Goal: Information Seeking & Learning: Learn about a topic

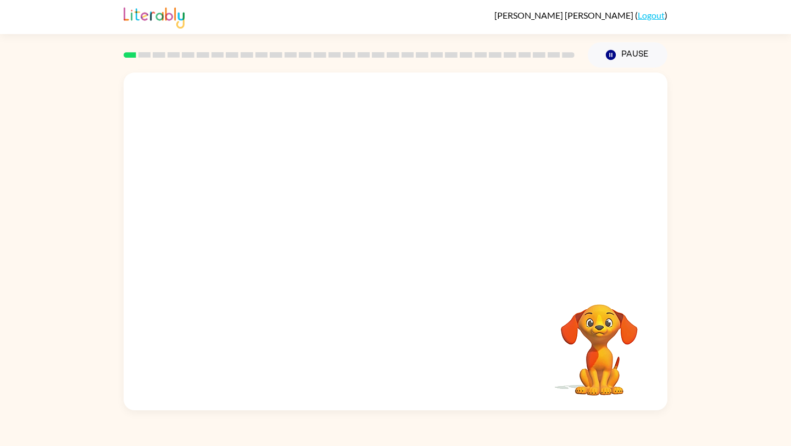
click at [357, 186] on video "Your browser must support playing .mp4 files to use Literably. Please try using…" at bounding box center [396, 177] width 544 height 209
click at [361, 190] on video "Your browser must support playing .mp4 files to use Literably. Please try using…" at bounding box center [396, 177] width 544 height 209
click at [388, 237] on icon "button" at bounding box center [395, 246] width 19 height 19
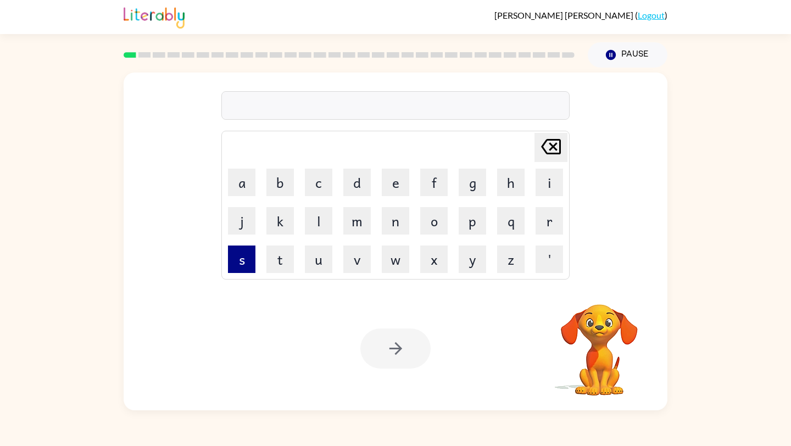
click at [251, 258] on button "s" at bounding box center [241, 259] width 27 height 27
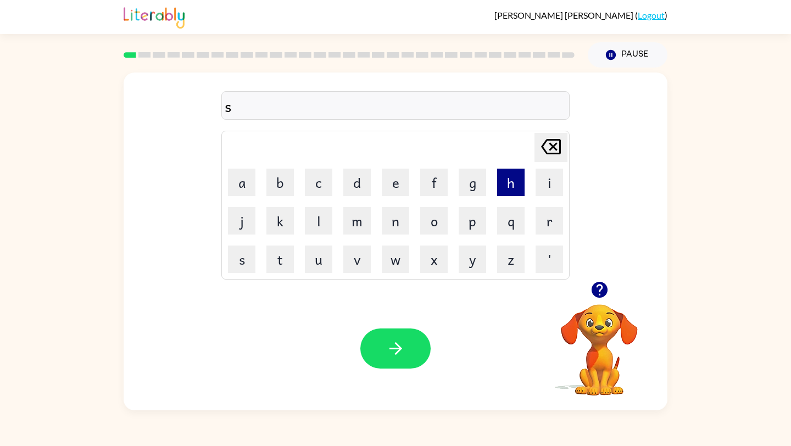
click at [522, 176] on button "h" at bounding box center [510, 182] width 27 height 27
drag, startPoint x: 324, startPoint y: 256, endPoint x: 308, endPoint y: 257, distance: 15.4
click at [321, 257] on button "u" at bounding box center [318, 259] width 27 height 27
click at [235, 269] on button "s" at bounding box center [241, 259] width 27 height 27
click at [506, 179] on button "h" at bounding box center [510, 182] width 27 height 27
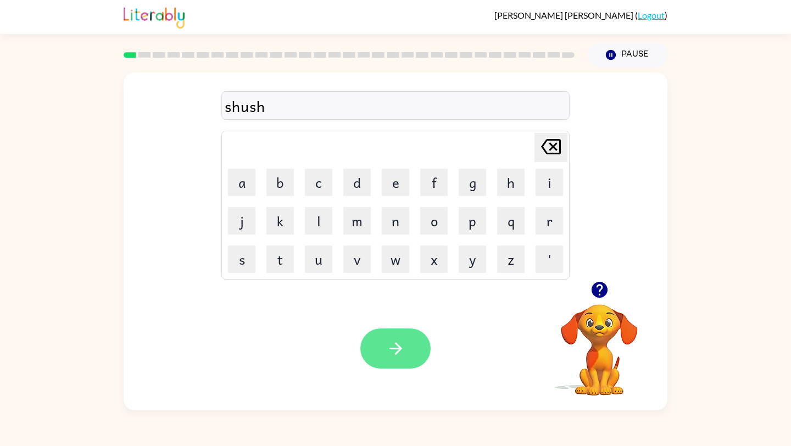
click at [414, 347] on button "button" at bounding box center [395, 348] width 70 height 40
click at [400, 348] on div at bounding box center [395, 348] width 70 height 40
click at [387, 345] on icon "button" at bounding box center [395, 348] width 19 height 19
click at [413, 358] on button "button" at bounding box center [395, 348] width 70 height 40
click at [410, 361] on button "button" at bounding box center [395, 348] width 70 height 40
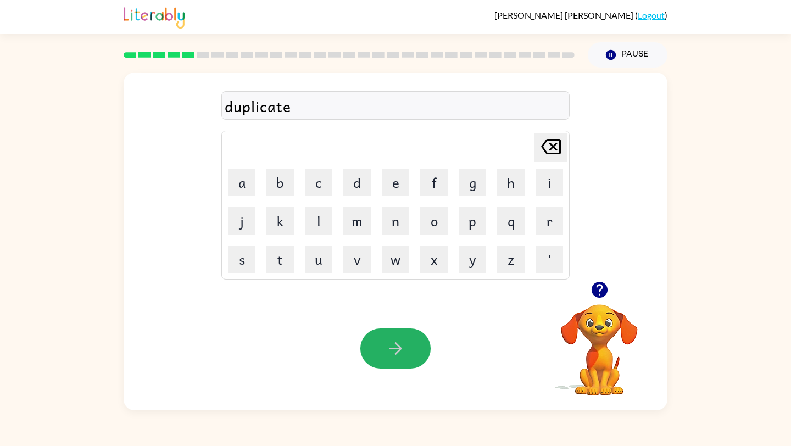
click at [410, 361] on button "button" at bounding box center [395, 348] width 70 height 40
click at [408, 361] on button "button" at bounding box center [395, 348] width 70 height 40
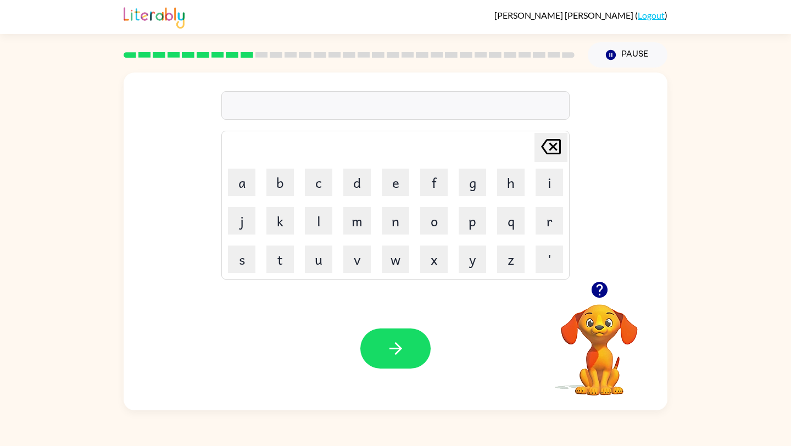
click at [624, 339] on video "Your browser must support playing .mp4 files to use Literably. Please try using…" at bounding box center [599, 342] width 110 height 110
click at [598, 288] on icon "button" at bounding box center [599, 290] width 16 height 16
click at [377, 356] on button "button" at bounding box center [395, 348] width 70 height 40
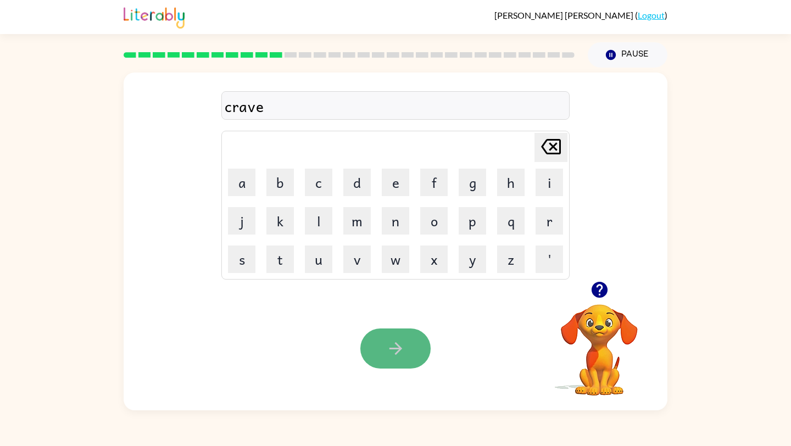
click at [376, 356] on button "button" at bounding box center [395, 348] width 70 height 40
click at [605, 288] on icon "button" at bounding box center [599, 290] width 16 height 16
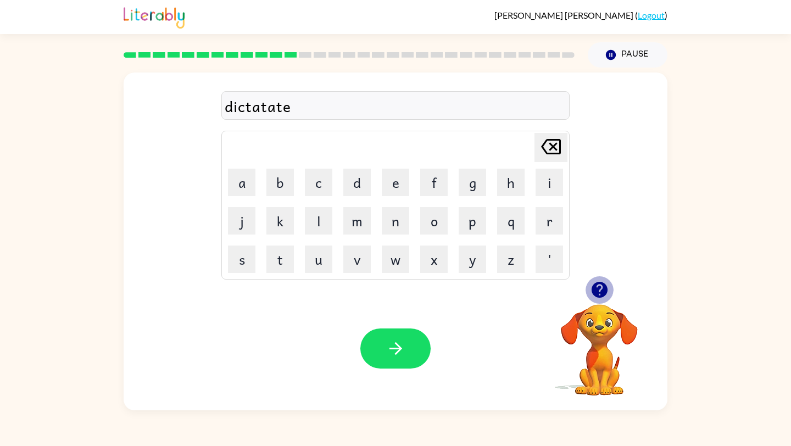
click at [605, 288] on icon "button" at bounding box center [599, 290] width 16 height 16
click at [397, 353] on icon "button" at bounding box center [395, 348] width 19 height 19
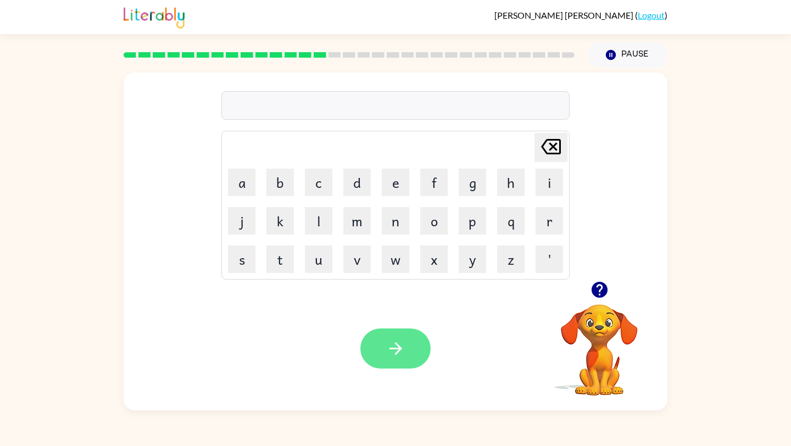
type button "m"
click at [409, 339] on button "button" at bounding box center [395, 348] width 70 height 40
click at [410, 333] on button "button" at bounding box center [395, 348] width 70 height 40
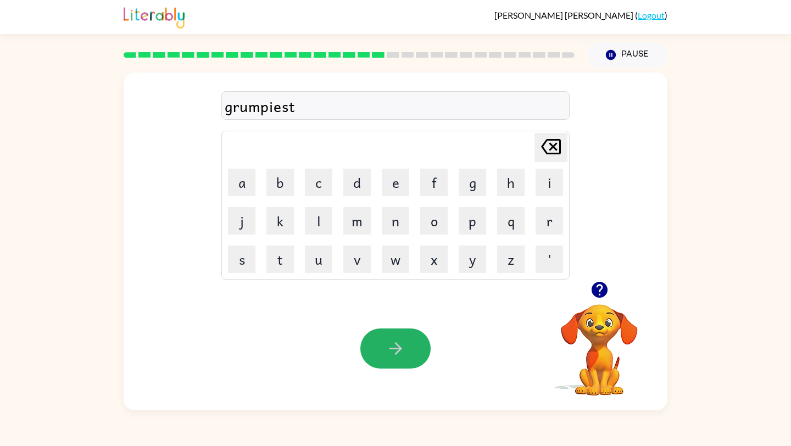
click at [410, 333] on button "button" at bounding box center [395, 348] width 70 height 40
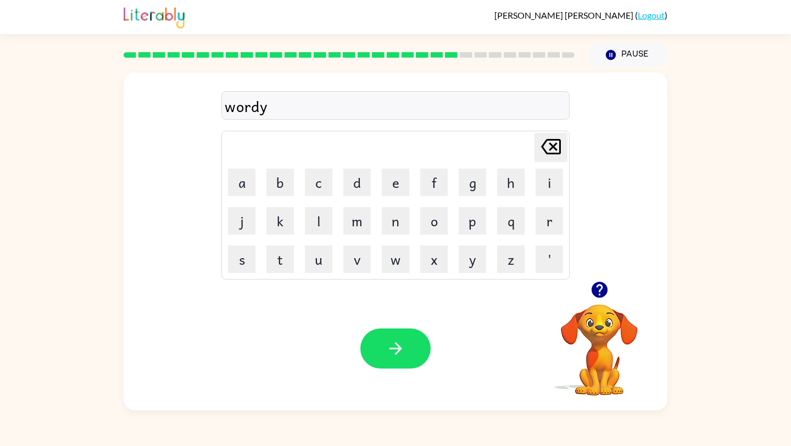
click at [410, 333] on button "button" at bounding box center [395, 348] width 70 height 40
click at [410, 333] on div at bounding box center [395, 348] width 70 height 40
click at [410, 333] on button "button" at bounding box center [395, 348] width 70 height 40
click at [394, 349] on icon "button" at bounding box center [395, 348] width 13 height 13
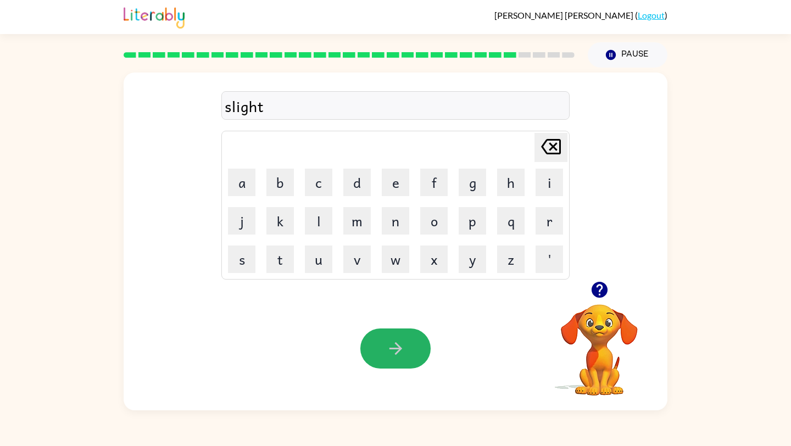
click at [394, 349] on icon "button" at bounding box center [395, 348] width 13 height 13
click at [790, 289] on div "universal Delete Delete last character input a b c d e f g h i j k l m n o p q …" at bounding box center [395, 239] width 791 height 343
click at [403, 345] on icon "button" at bounding box center [395, 348] width 19 height 19
click at [405, 344] on button "button" at bounding box center [395, 348] width 70 height 40
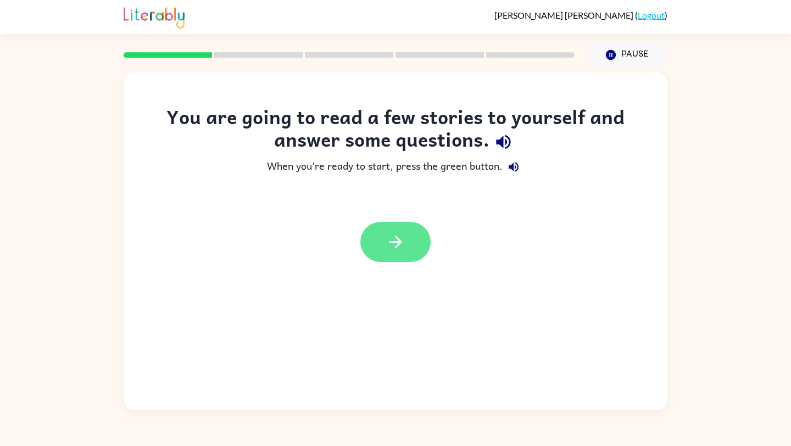
click at [408, 244] on button "button" at bounding box center [395, 242] width 70 height 40
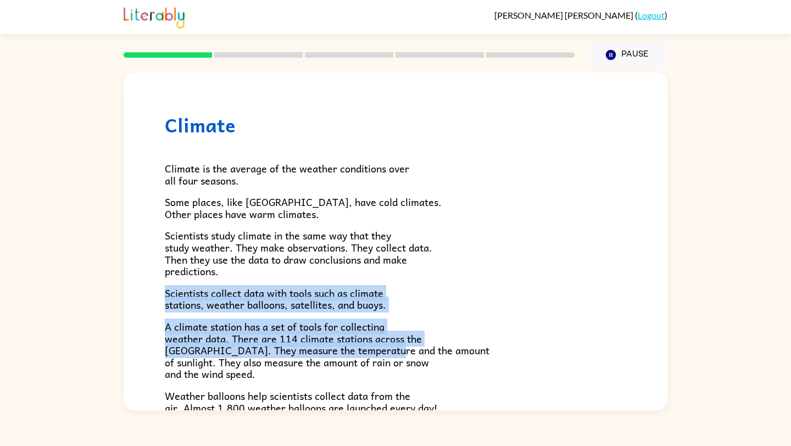
drag, startPoint x: 393, startPoint y: 274, endPoint x: 384, endPoint y: 351, distance: 77.9
click at [384, 351] on div "Climate is the average of the weather conditions over all four seasons. Some pl…" at bounding box center [395, 360] width 461 height 449
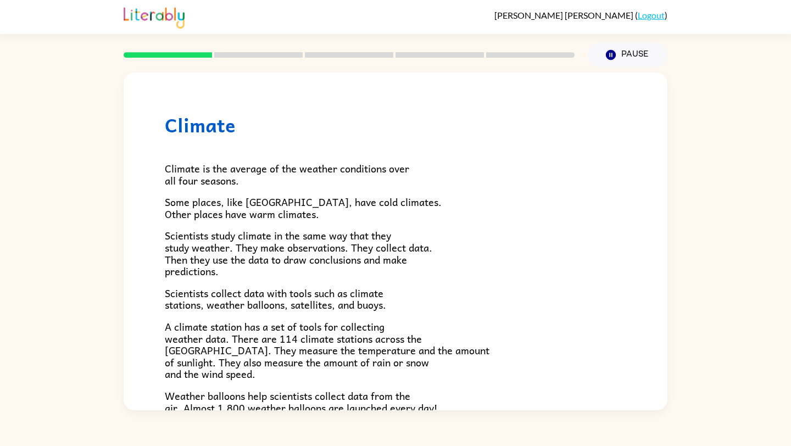
click at [459, 255] on p "Scientists study climate in the same way that they study weather. They make obs…" at bounding box center [395, 253] width 461 height 47
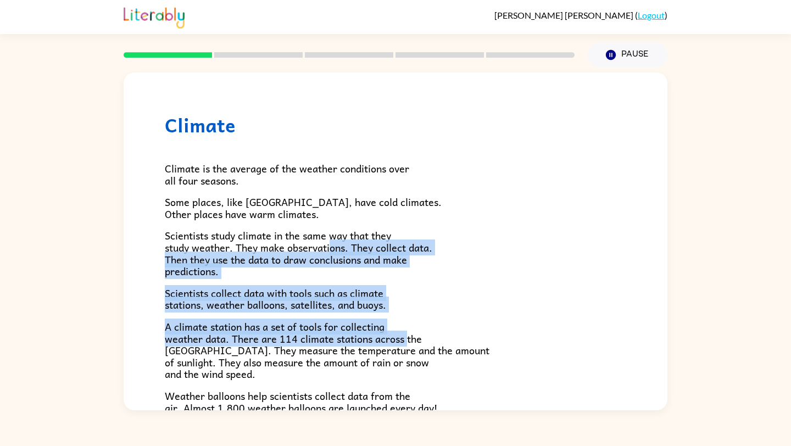
drag, startPoint x: 333, startPoint y: 255, endPoint x: 408, endPoint y: 339, distance: 113.2
click at [408, 339] on div "Climate is the average of the weather conditions over all four seasons. Some pl…" at bounding box center [395, 360] width 461 height 449
click at [408, 339] on span "A climate station has a set of tools for collecting weather data. There are 114…" at bounding box center [327, 350] width 325 height 63
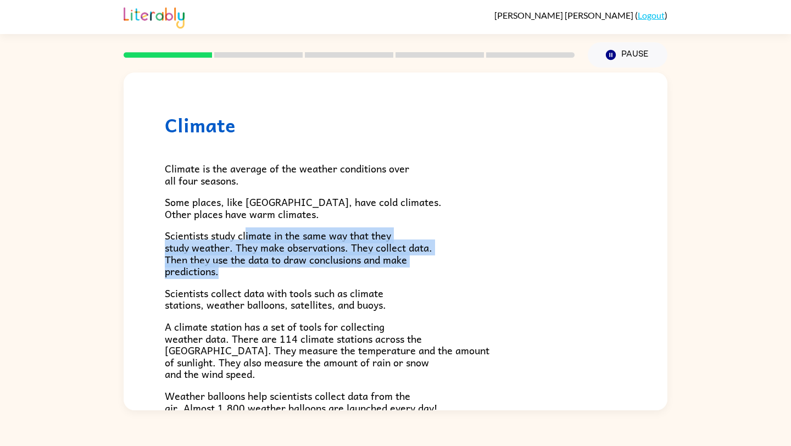
drag, startPoint x: 246, startPoint y: 242, endPoint x: 314, endPoint y: 279, distance: 77.4
click at [314, 279] on div "Climate is the average of the weather conditions over all four seasons. Some pl…" at bounding box center [395, 360] width 461 height 449
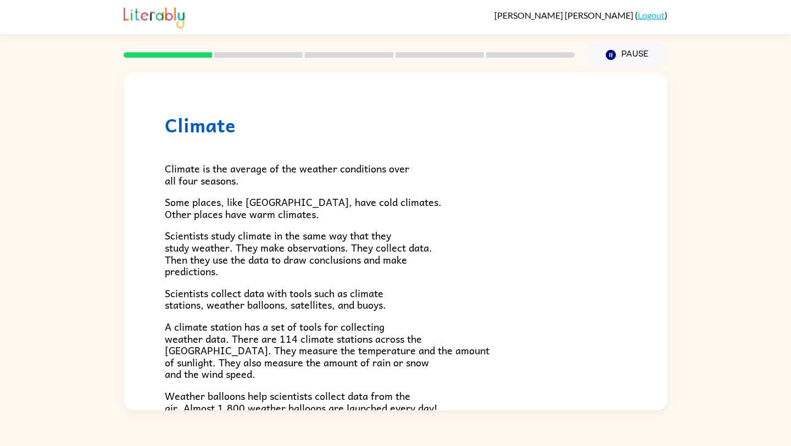
click at [415, 227] on div "Climate is the average of the weather conditions over all four seasons. Some pl…" at bounding box center [395, 360] width 461 height 449
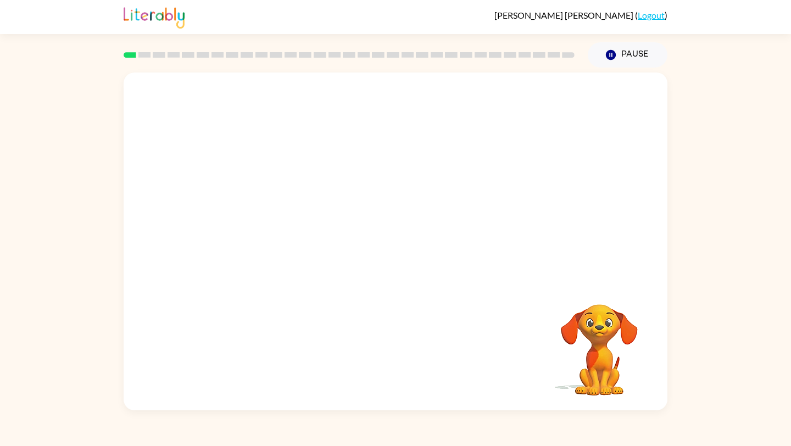
click at [252, 227] on video "Your browser must support playing .mp4 files to use Literably. Please try using…" at bounding box center [396, 177] width 544 height 209
drag, startPoint x: 253, startPoint y: 226, endPoint x: 375, endPoint y: 165, distance: 136.6
click at [369, 170] on video "Your browser must support playing .mp4 files to use Literably. Please try using…" at bounding box center [396, 177] width 544 height 209
click at [259, 230] on video "Your browser must support playing .mp4 files to use Literably. Please try using…" at bounding box center [396, 177] width 544 height 209
click at [396, 248] on div at bounding box center [395, 247] width 70 height 40
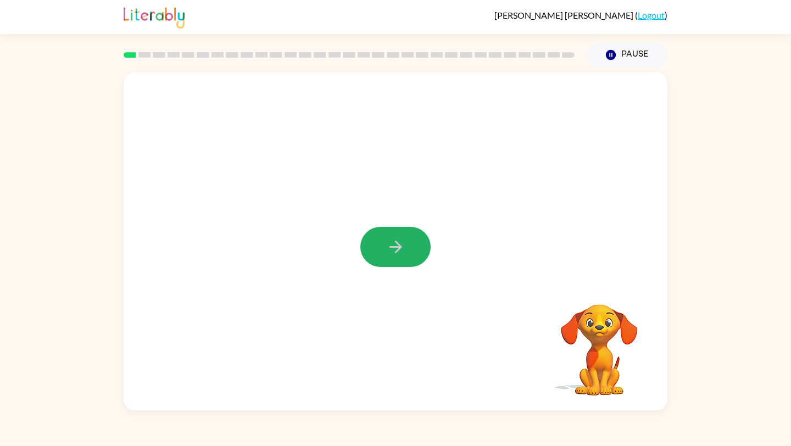
click at [396, 248] on icon "button" at bounding box center [395, 246] width 19 height 19
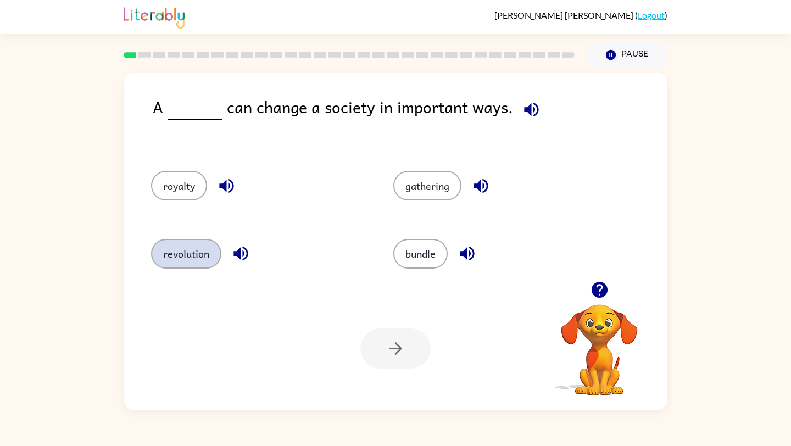
click at [183, 252] on button "revolution" at bounding box center [186, 254] width 70 height 30
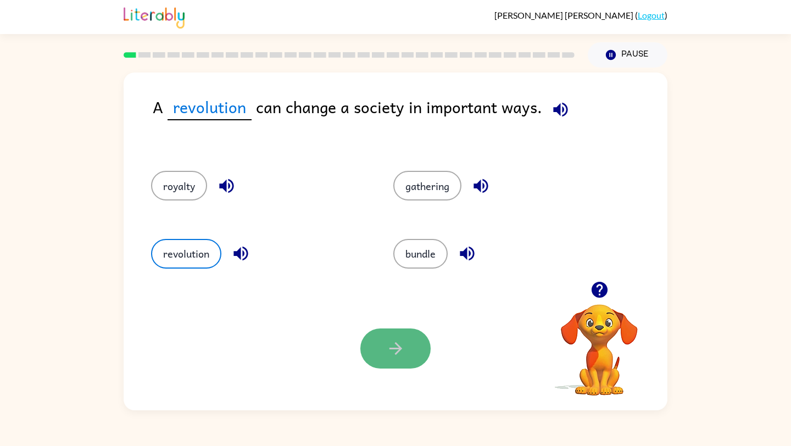
click at [399, 353] on icon "button" at bounding box center [395, 348] width 19 height 19
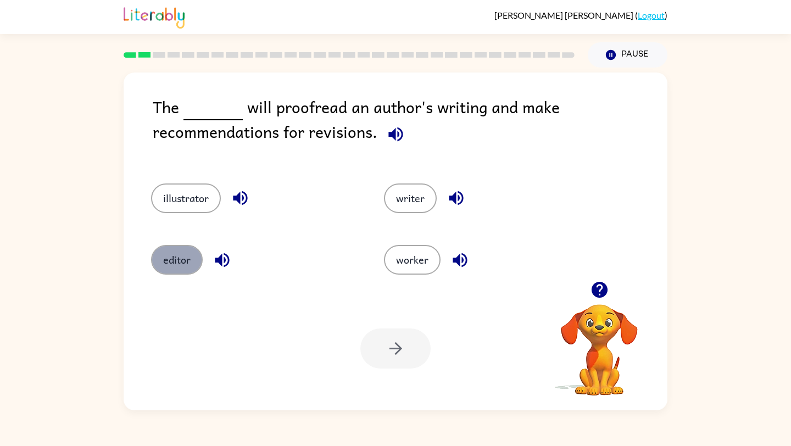
click at [175, 261] on button "editor" at bounding box center [177, 260] width 52 height 30
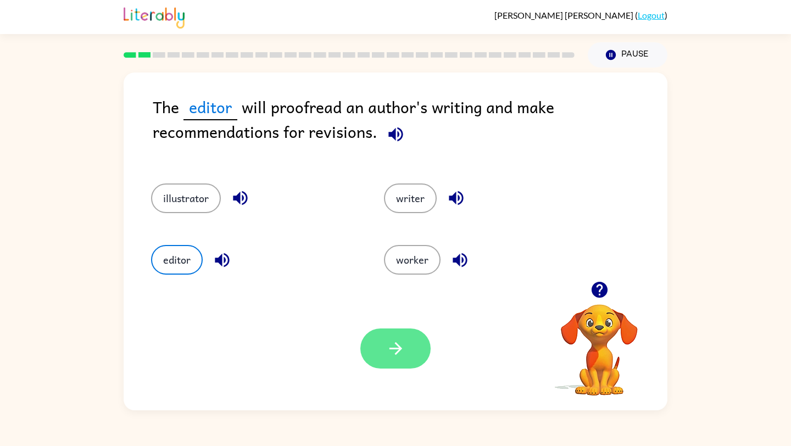
click at [395, 354] on icon "button" at bounding box center [395, 348] width 13 height 13
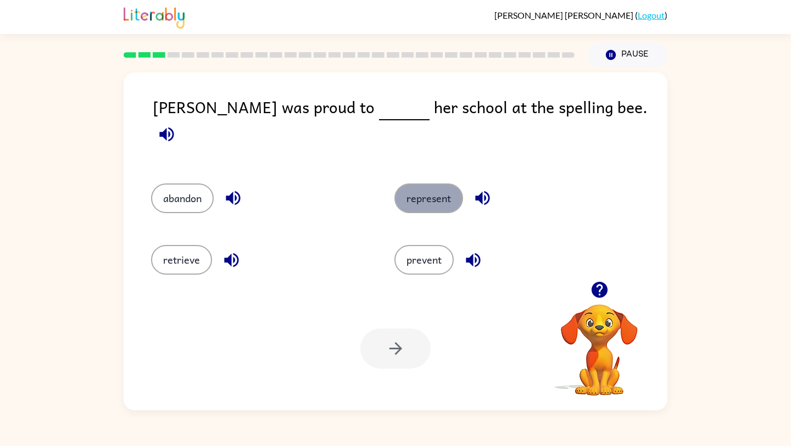
click at [456, 183] on button "represent" at bounding box center [428, 198] width 69 height 30
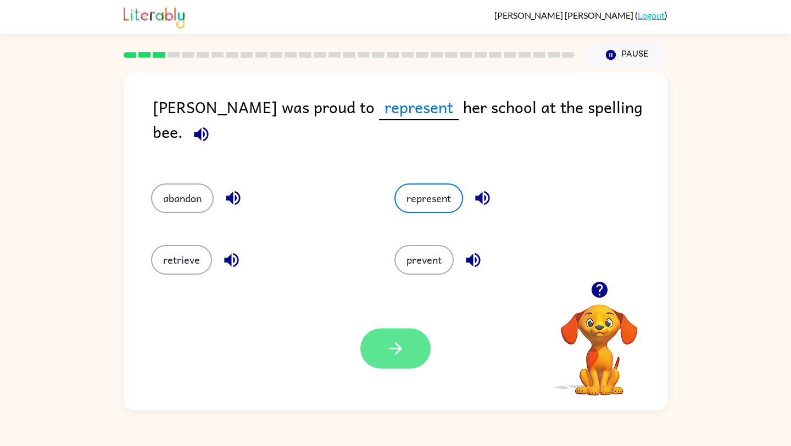
click at [390, 353] on icon "button" at bounding box center [395, 348] width 19 height 19
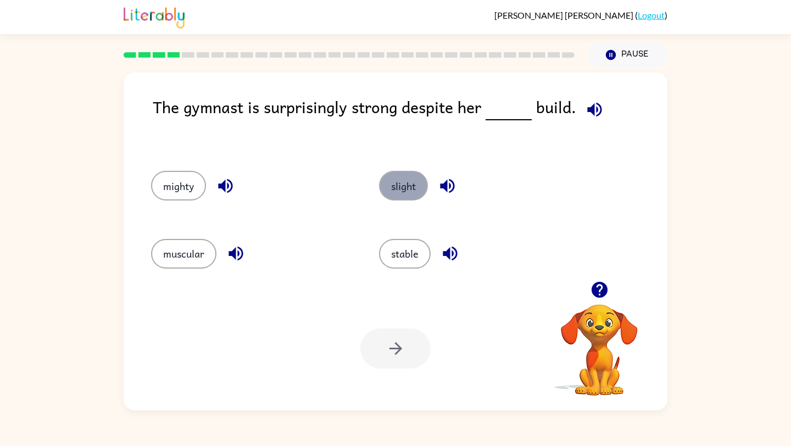
click at [401, 189] on button "slight" at bounding box center [403, 186] width 49 height 30
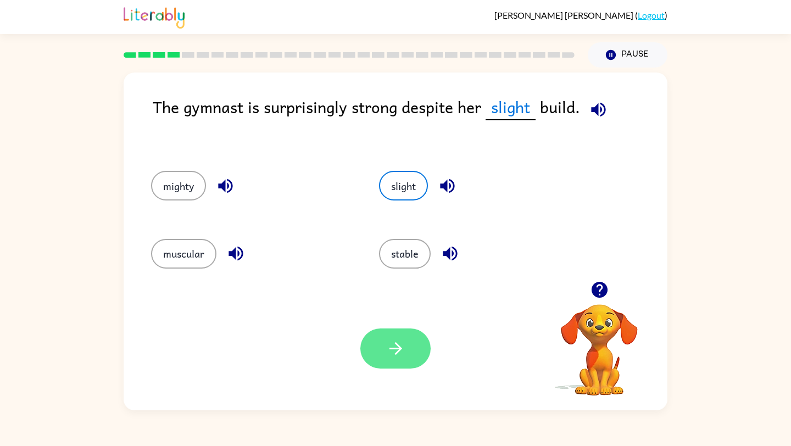
click at [397, 347] on icon "button" at bounding box center [395, 348] width 19 height 19
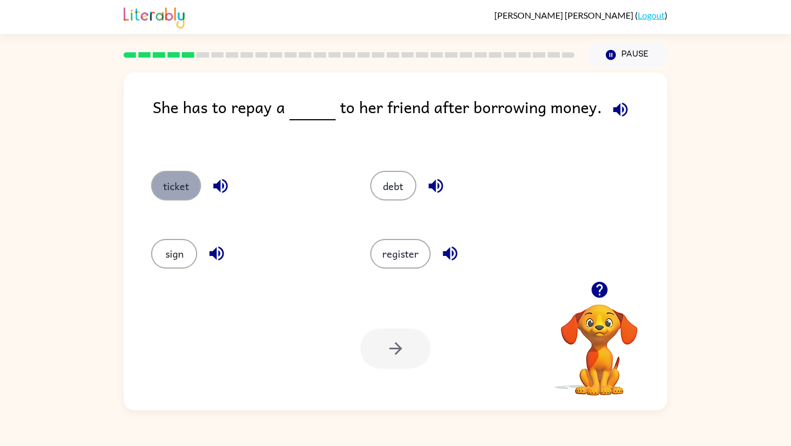
click at [183, 181] on button "ticket" at bounding box center [176, 186] width 50 height 30
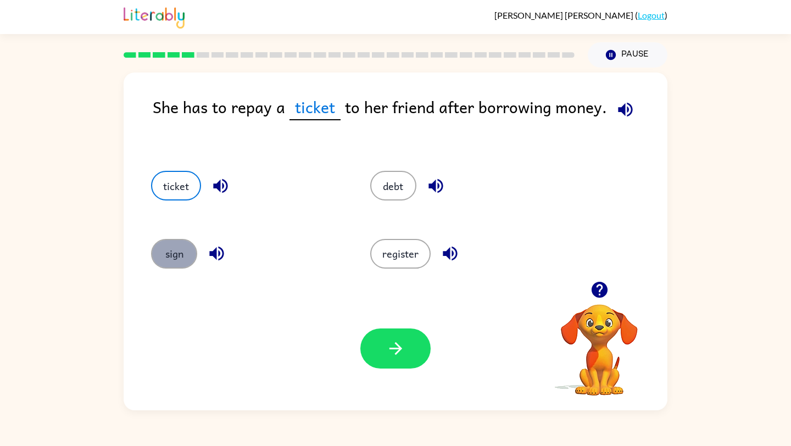
click at [185, 260] on button "sign" at bounding box center [174, 254] width 46 height 30
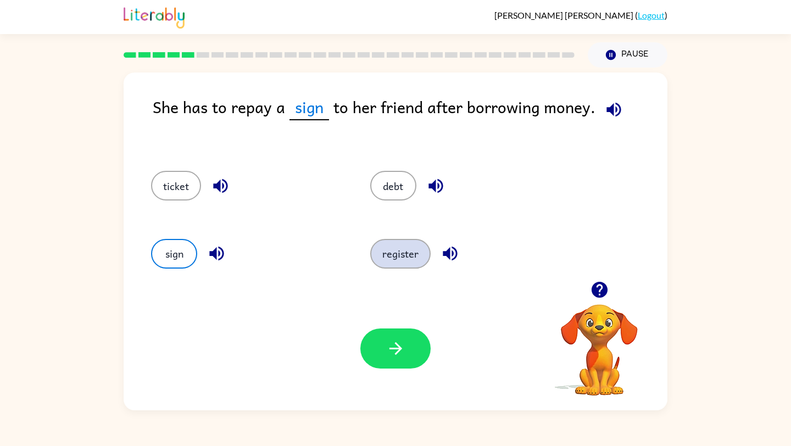
click at [393, 242] on button "register" at bounding box center [400, 254] width 60 height 30
click at [423, 241] on div "register" at bounding box center [458, 252] width 219 height 68
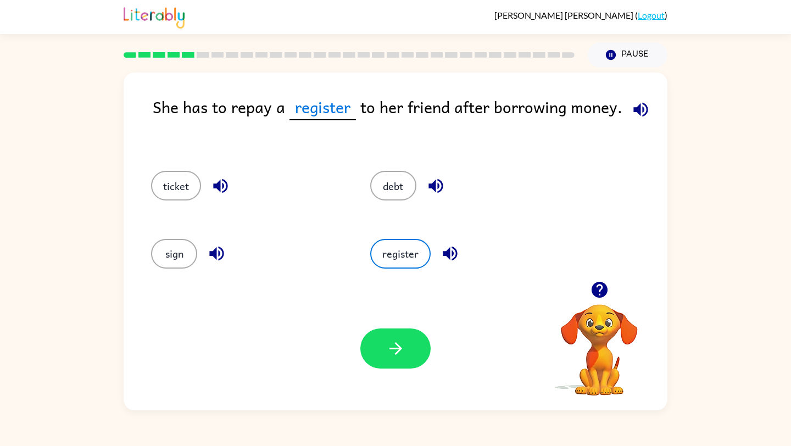
click at [420, 238] on div "register" at bounding box center [458, 252] width 219 height 68
click at [402, 179] on button "debt" at bounding box center [393, 186] width 46 height 30
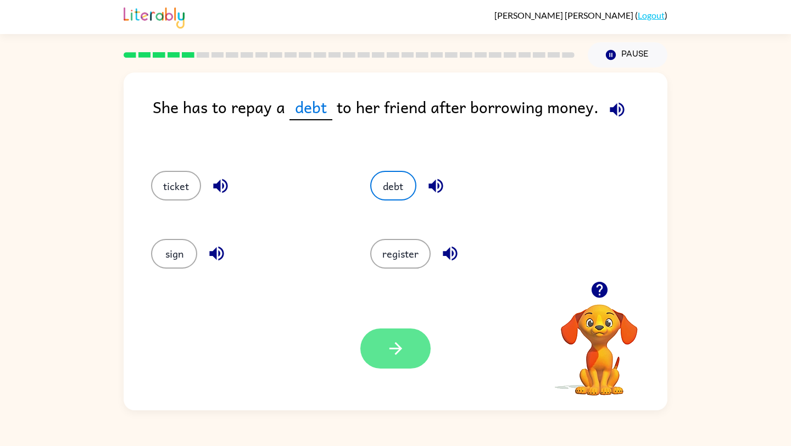
click at [390, 331] on button "button" at bounding box center [395, 348] width 70 height 40
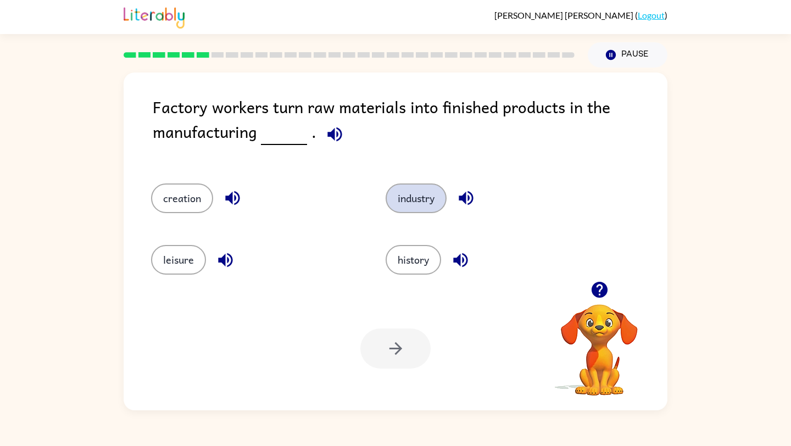
click at [426, 188] on button "industry" at bounding box center [416, 198] width 61 height 30
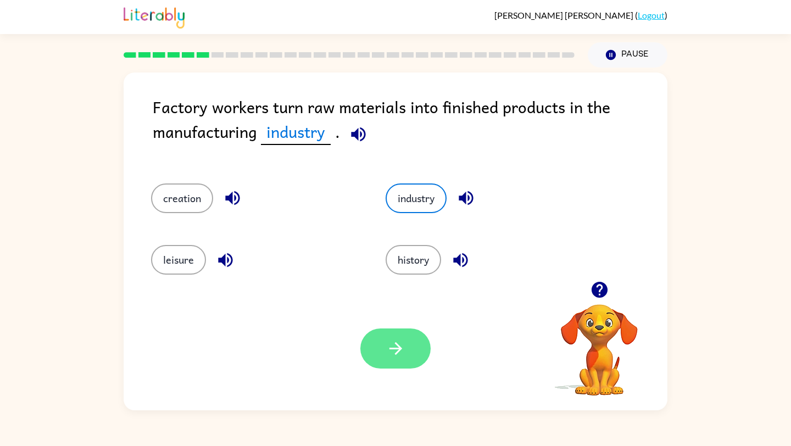
click at [405, 342] on button "button" at bounding box center [395, 348] width 70 height 40
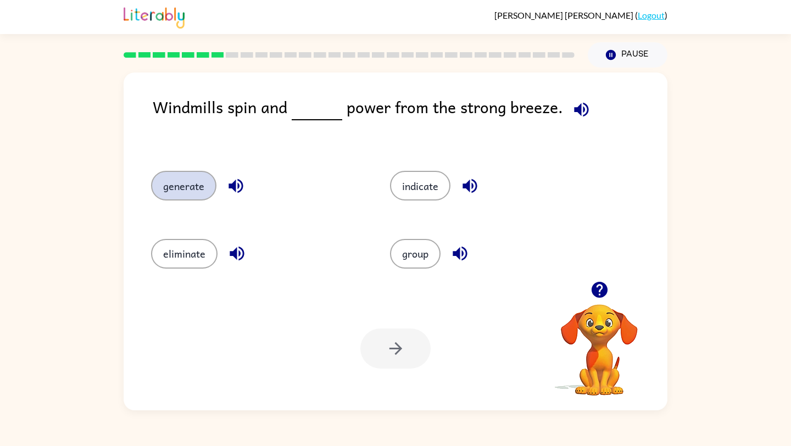
click at [200, 190] on button "generate" at bounding box center [183, 186] width 65 height 30
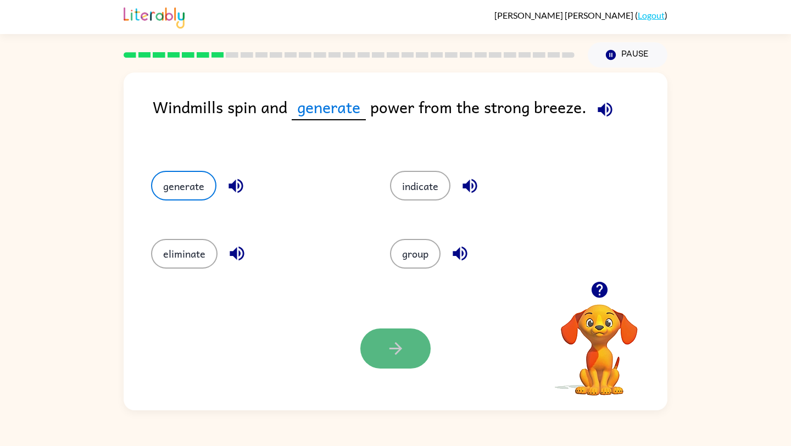
click at [409, 348] on button "button" at bounding box center [395, 348] width 70 height 40
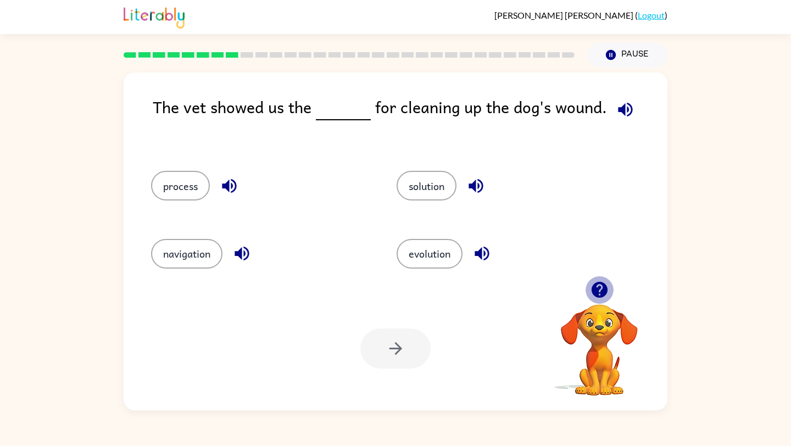
click at [600, 289] on icon "button" at bounding box center [599, 289] width 19 height 19
click at [600, 289] on video "Your browser must support playing .mp4 files to use Literably. Please try using…" at bounding box center [599, 342] width 110 height 110
click at [603, 294] on icon "button" at bounding box center [599, 290] width 16 height 16
drag, startPoint x: 601, startPoint y: 270, endPoint x: 592, endPoint y: 282, distance: 14.9
click at [592, 282] on div "The vet showed us the for cleaning up the dog's wound. process solution navigat…" at bounding box center [396, 242] width 544 height 338
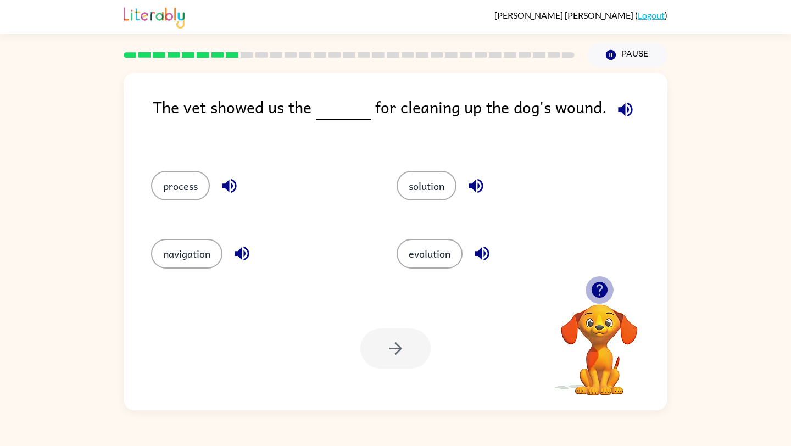
click at [593, 282] on icon "button" at bounding box center [599, 289] width 19 height 19
click at [193, 254] on button "navigation" at bounding box center [186, 254] width 71 height 30
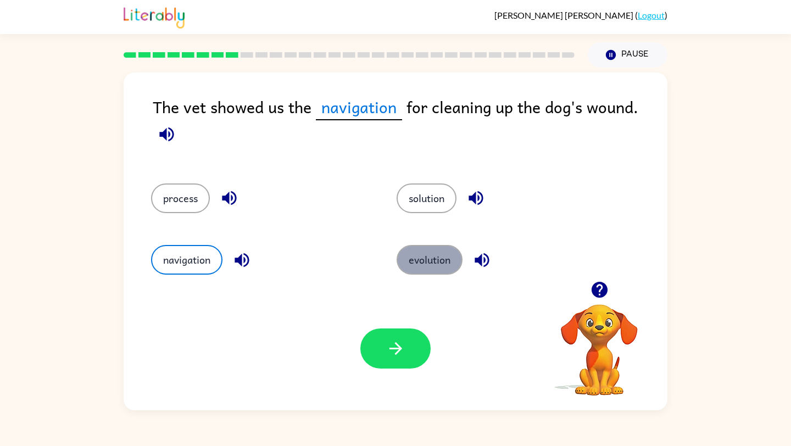
click at [428, 270] on button "evolution" at bounding box center [430, 260] width 66 height 30
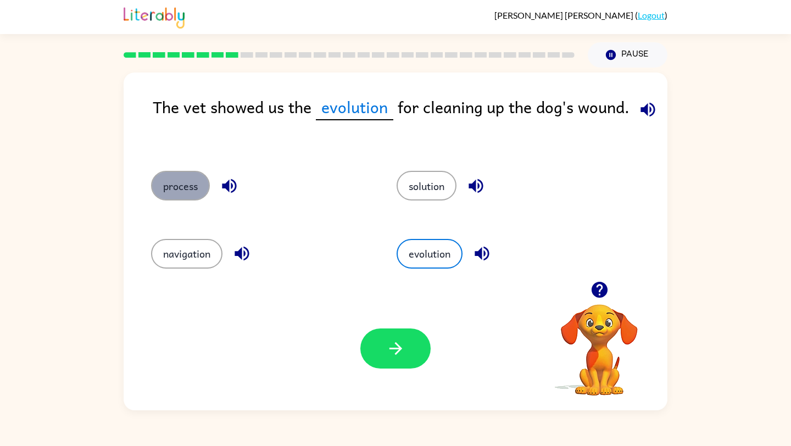
click at [200, 187] on button "process" at bounding box center [180, 186] width 59 height 30
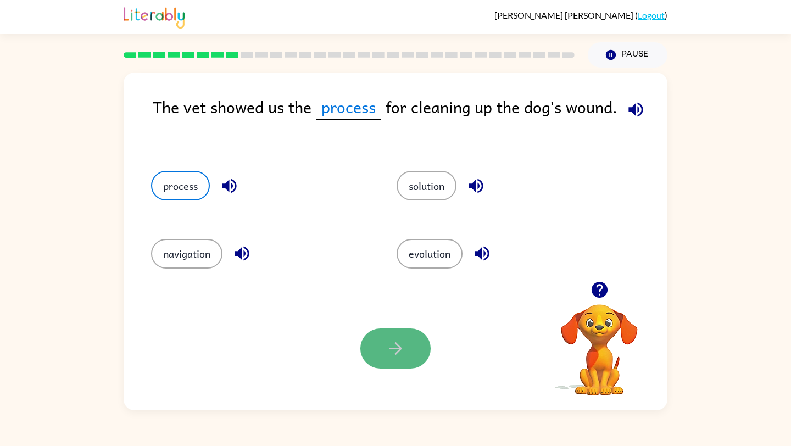
click at [383, 339] on button "button" at bounding box center [395, 348] width 70 height 40
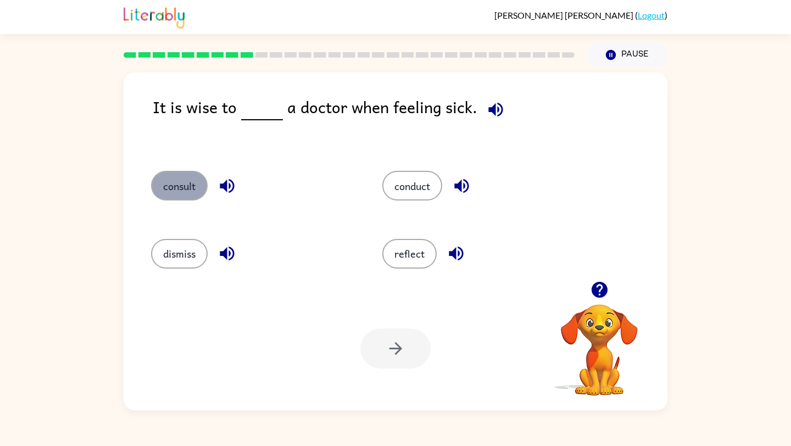
click at [188, 181] on button "consult" at bounding box center [179, 186] width 57 height 30
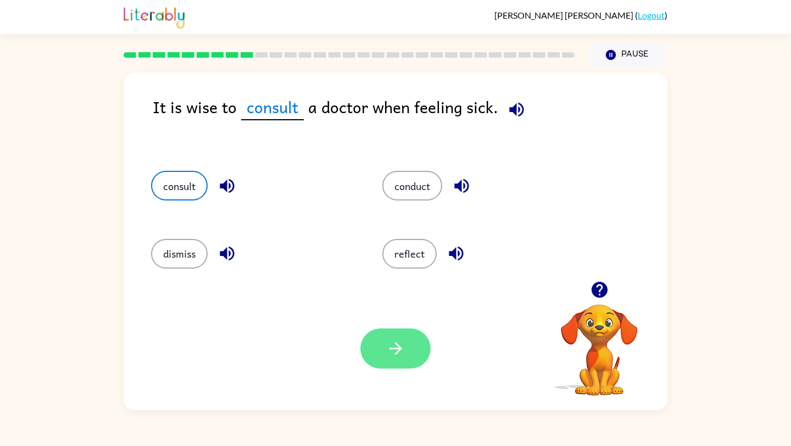
click at [403, 359] on button "button" at bounding box center [395, 348] width 70 height 40
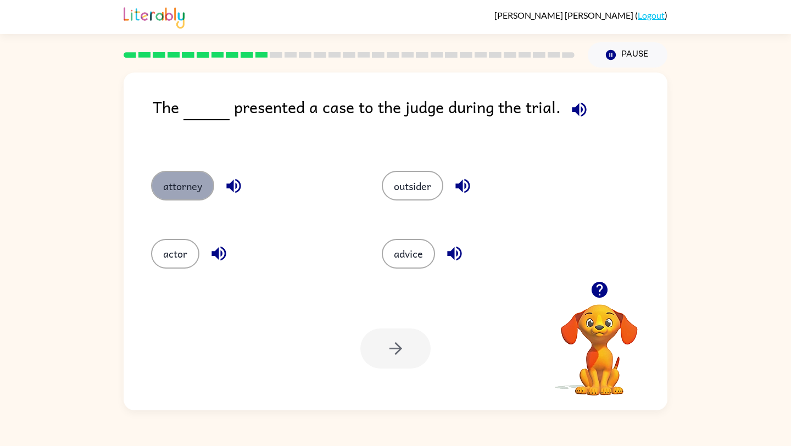
click at [185, 198] on button "attorney" at bounding box center [182, 186] width 63 height 30
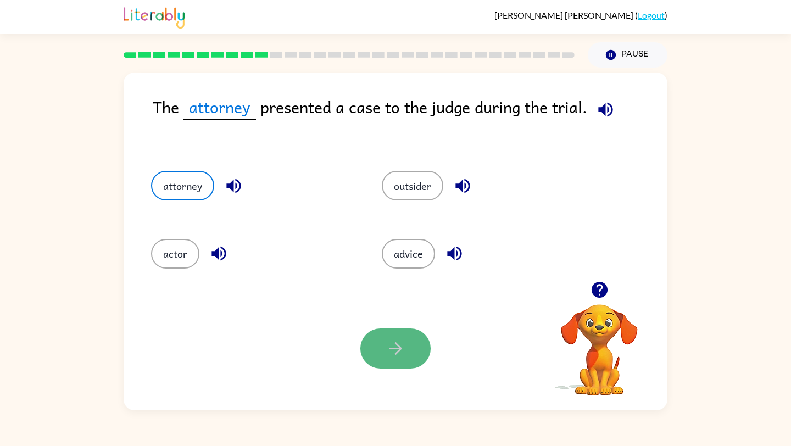
click at [417, 350] on button "button" at bounding box center [395, 348] width 70 height 40
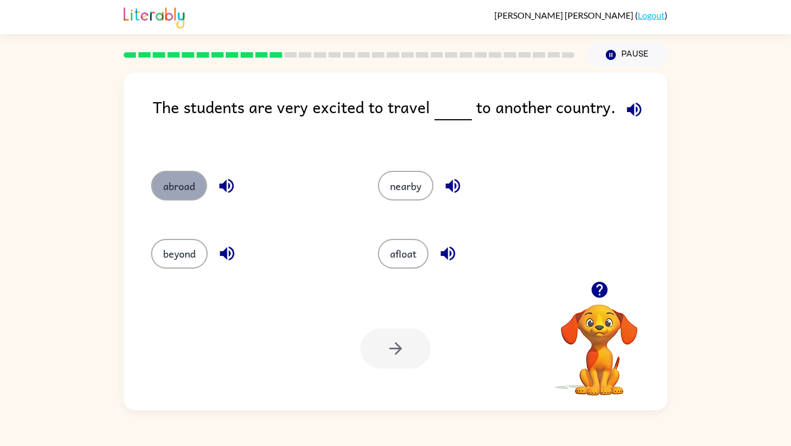
click at [188, 179] on button "abroad" at bounding box center [179, 186] width 56 height 30
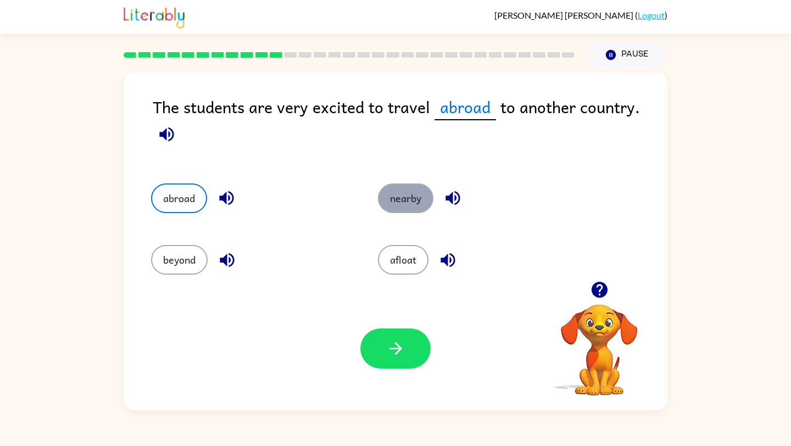
click at [413, 207] on button "nearby" at bounding box center [405, 198] width 55 height 30
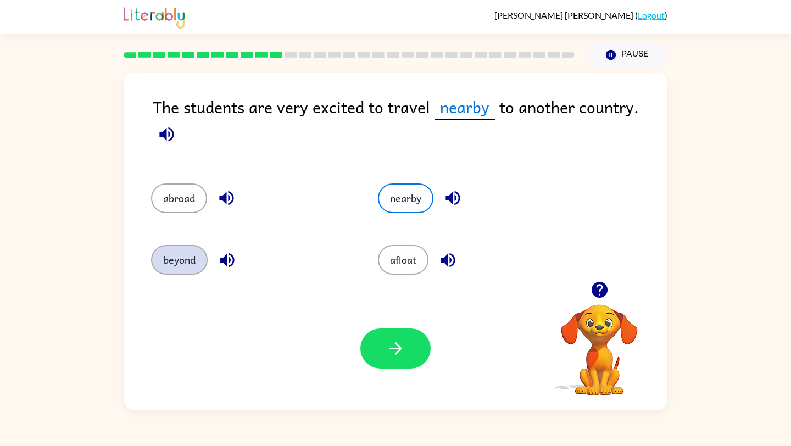
click at [189, 257] on button "beyond" at bounding box center [179, 260] width 57 height 30
click at [417, 198] on button "nearby" at bounding box center [405, 198] width 55 height 30
click at [164, 263] on button "beyond" at bounding box center [179, 260] width 57 height 30
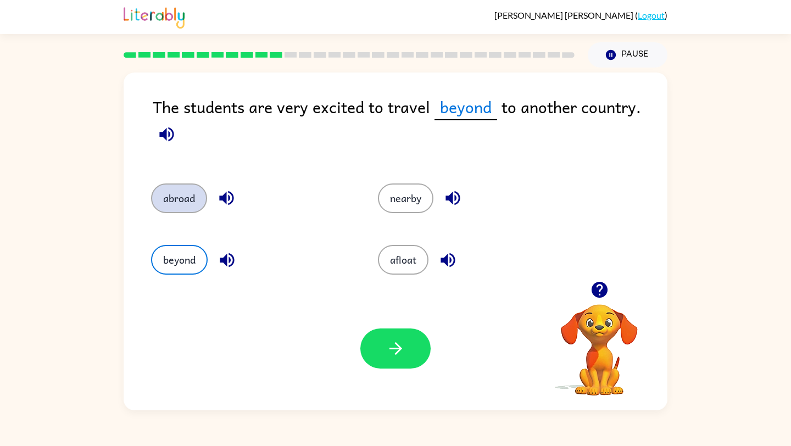
click at [169, 205] on button "abroad" at bounding box center [179, 198] width 56 height 30
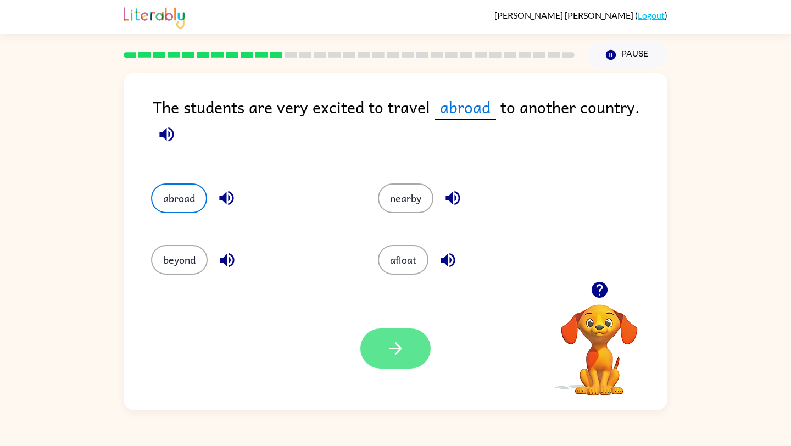
click at [403, 355] on icon "button" at bounding box center [395, 348] width 19 height 19
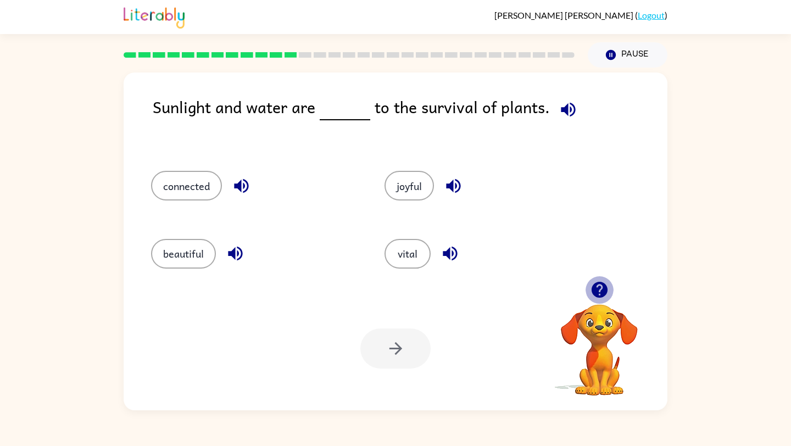
click at [599, 297] on icon "button" at bounding box center [599, 290] width 16 height 16
click at [207, 181] on button "connected" at bounding box center [186, 186] width 71 height 30
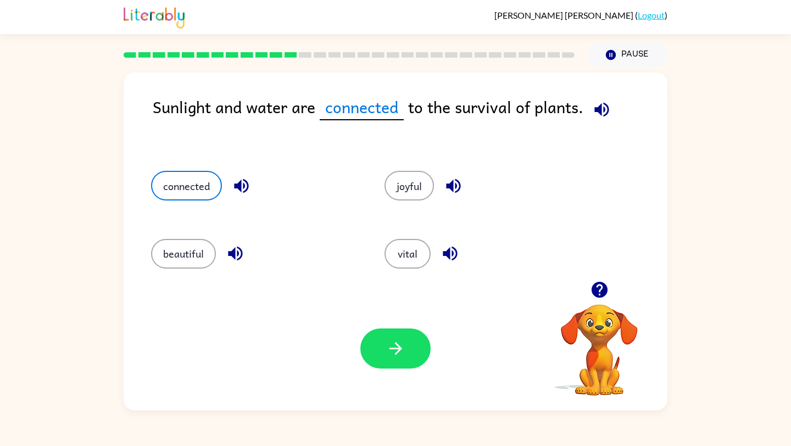
click at [458, 254] on icon "button" at bounding box center [450, 253] width 19 height 19
click at [240, 254] on icon "button" at bounding box center [235, 253] width 19 height 19
click at [238, 185] on icon "button" at bounding box center [241, 186] width 14 height 14
click at [419, 265] on button "vital" at bounding box center [407, 254] width 46 height 30
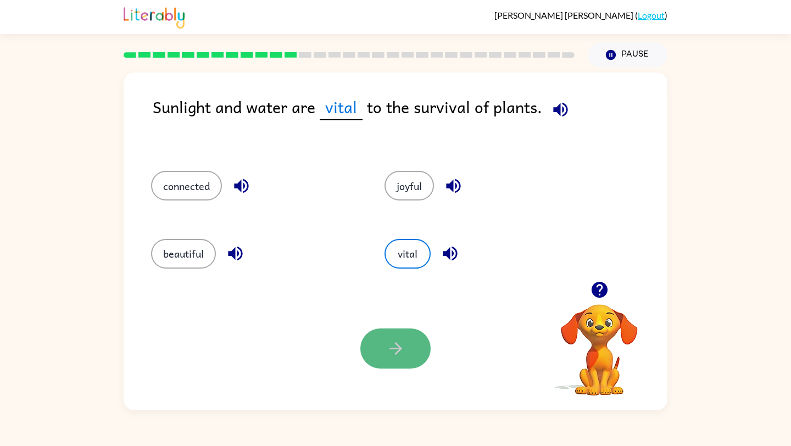
click at [382, 331] on button "button" at bounding box center [395, 348] width 70 height 40
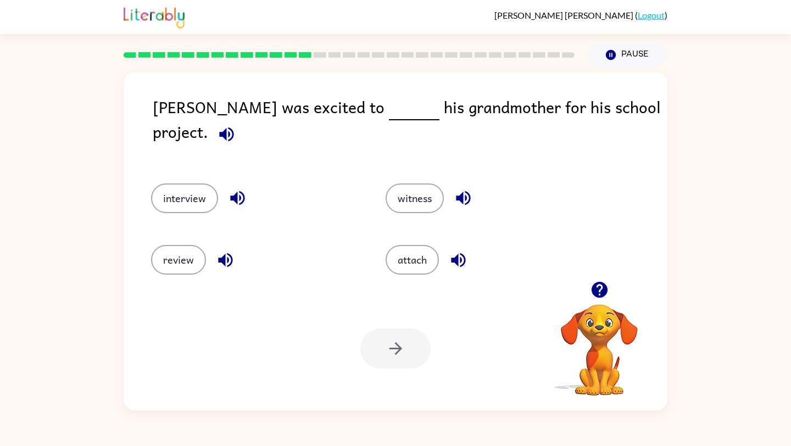
click at [236, 125] on icon "button" at bounding box center [226, 134] width 19 height 19
click at [242, 188] on icon "button" at bounding box center [237, 197] width 19 height 19
click at [464, 188] on icon "button" at bounding box center [463, 197] width 19 height 19
click at [466, 255] on icon "button" at bounding box center [458, 259] width 19 height 19
click at [221, 250] on icon "button" at bounding box center [225, 259] width 19 height 19
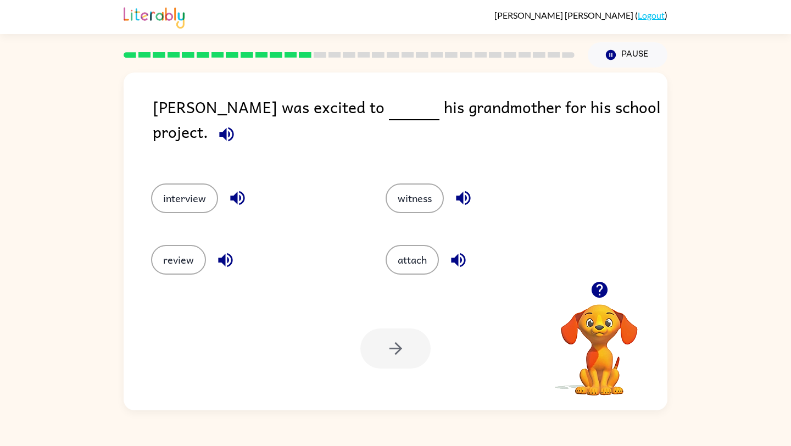
click at [197, 168] on div "interview" at bounding box center [247, 194] width 235 height 62
click at [192, 185] on button "interview" at bounding box center [184, 198] width 67 height 30
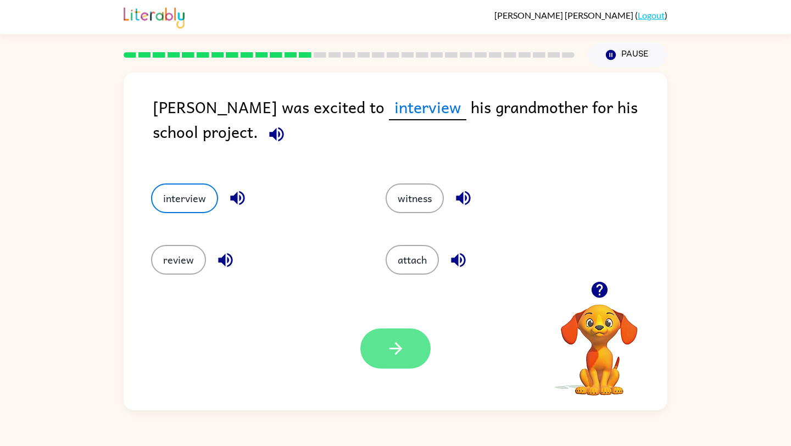
click at [394, 330] on button "button" at bounding box center [395, 348] width 70 height 40
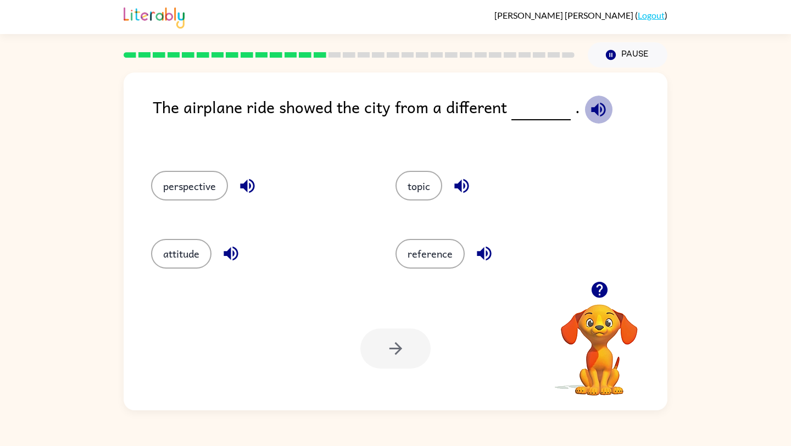
click at [595, 107] on icon "button" at bounding box center [598, 109] width 14 height 14
click at [183, 257] on button "attitude" at bounding box center [181, 254] width 60 height 30
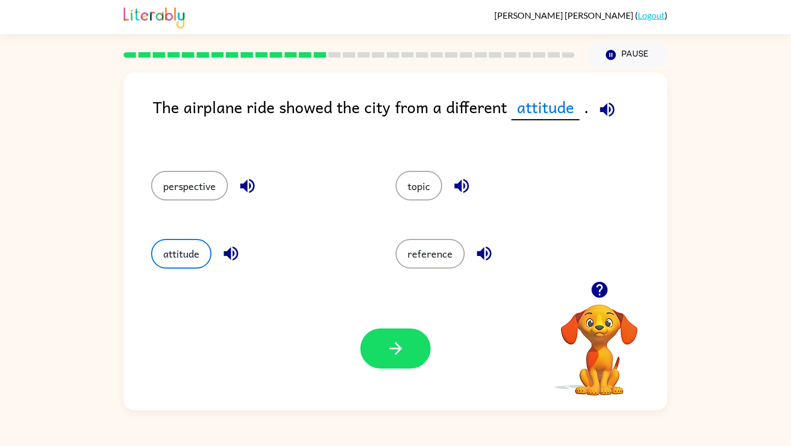
drag, startPoint x: 371, startPoint y: 320, endPoint x: 376, endPoint y: 324, distance: 5.9
click at [376, 323] on div "Your browser must support playing .mp4 files to use Literably. Please try using…" at bounding box center [396, 349] width 544 height 124
click at [385, 347] on button "button" at bounding box center [395, 348] width 70 height 40
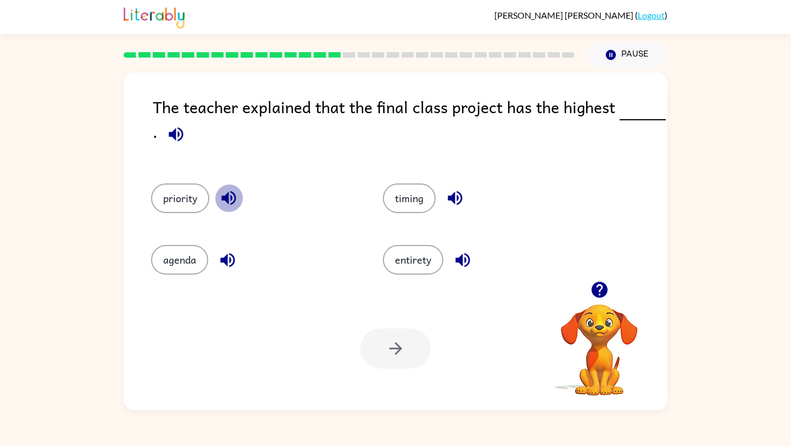
click at [229, 198] on icon "button" at bounding box center [228, 198] width 14 height 14
click at [465, 265] on icon "button" at bounding box center [462, 259] width 19 height 19
click at [221, 259] on icon "button" at bounding box center [227, 260] width 14 height 14
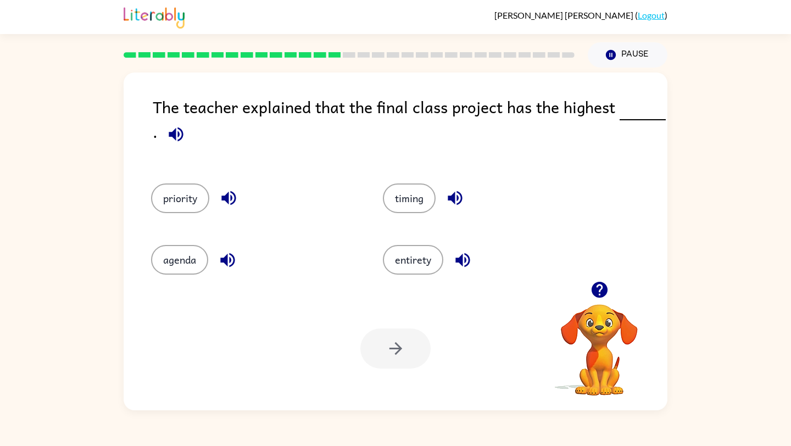
click at [463, 193] on icon "button" at bounding box center [454, 197] width 19 height 19
click at [185, 205] on button "priority" at bounding box center [180, 198] width 58 height 30
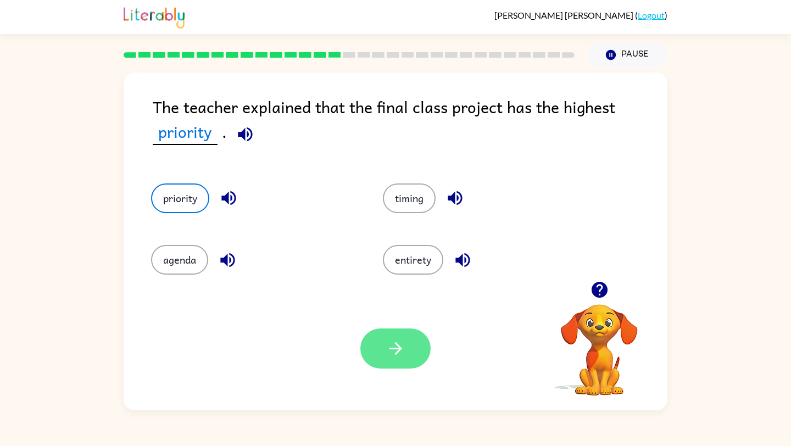
click at [381, 356] on button "button" at bounding box center [395, 348] width 70 height 40
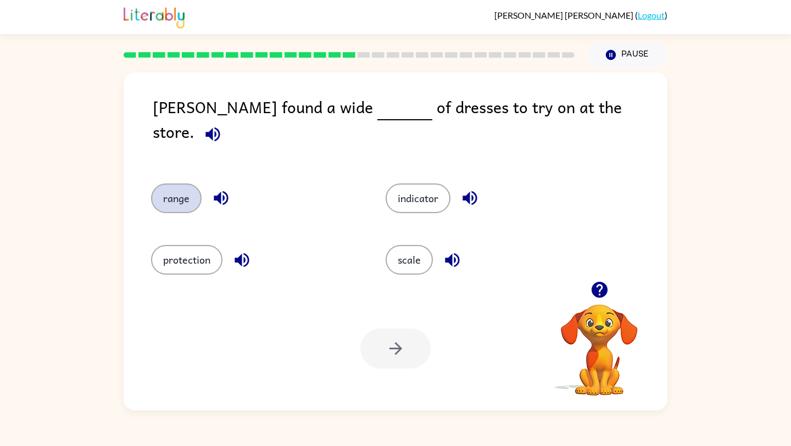
click at [181, 185] on button "range" at bounding box center [176, 198] width 51 height 30
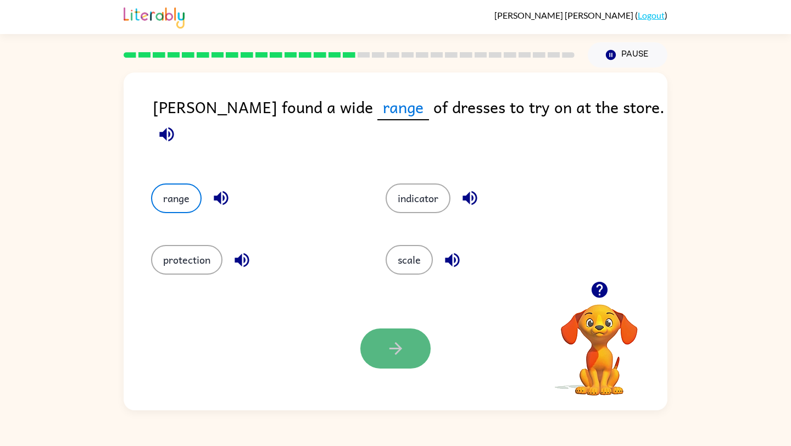
click at [410, 348] on button "button" at bounding box center [395, 348] width 70 height 40
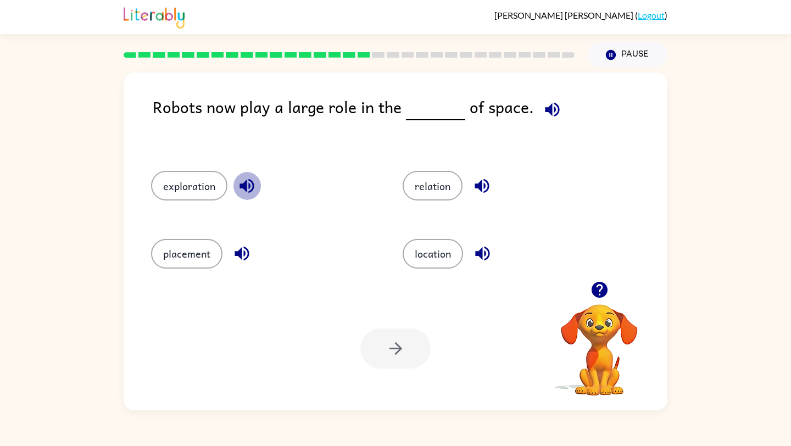
click at [255, 181] on icon "button" at bounding box center [246, 185] width 19 height 19
click at [545, 106] on icon "button" at bounding box center [552, 109] width 14 height 14
click at [190, 183] on button "exploration" at bounding box center [189, 186] width 76 height 30
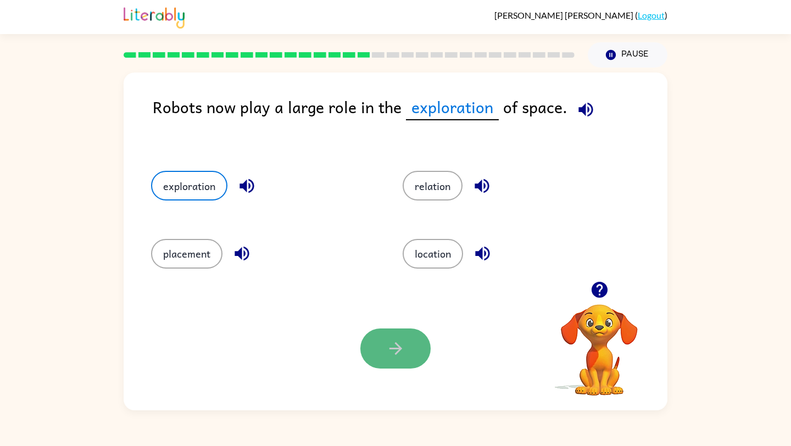
click at [409, 358] on button "button" at bounding box center [395, 348] width 70 height 40
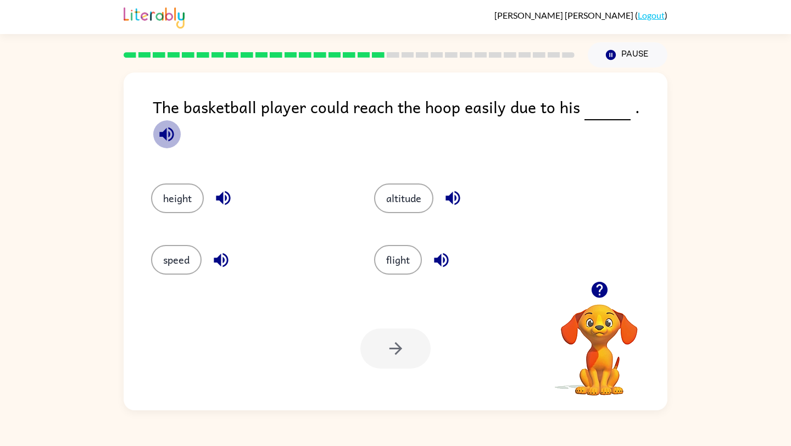
click at [176, 125] on icon "button" at bounding box center [166, 134] width 19 height 19
click at [176, 189] on button "height" at bounding box center [177, 198] width 53 height 30
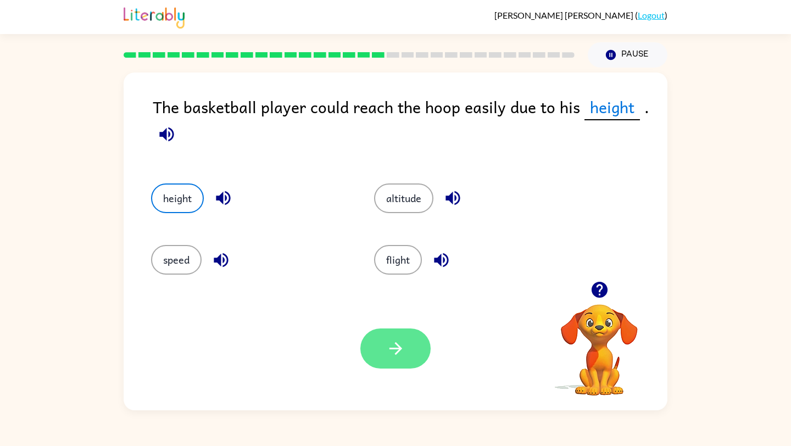
drag, startPoint x: 252, startPoint y: 244, endPoint x: 394, endPoint y: 360, distance: 183.6
click at [394, 360] on div "The basketball player could reach the hoop easily due to his height . height al…" at bounding box center [396, 242] width 544 height 338
click at [394, 360] on button "button" at bounding box center [395, 348] width 70 height 40
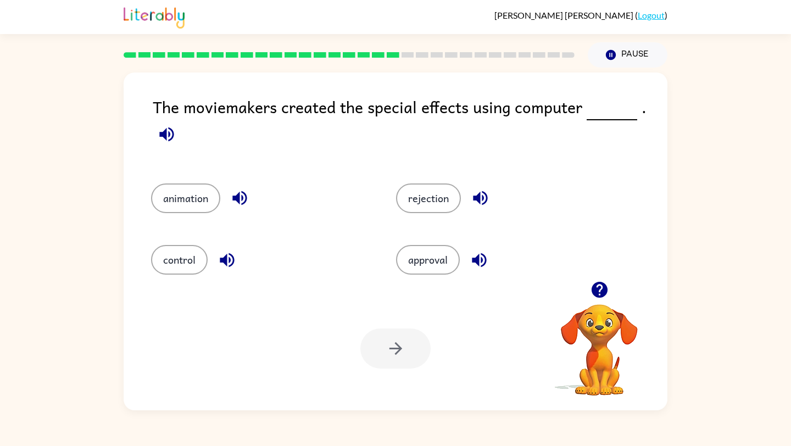
click at [170, 136] on icon "button" at bounding box center [166, 134] width 19 height 19
click at [180, 199] on button "animation" at bounding box center [185, 198] width 69 height 30
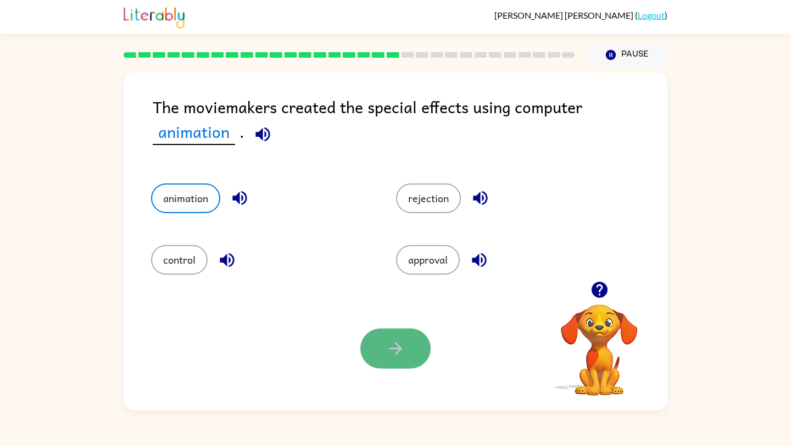
click at [388, 349] on icon "button" at bounding box center [395, 348] width 19 height 19
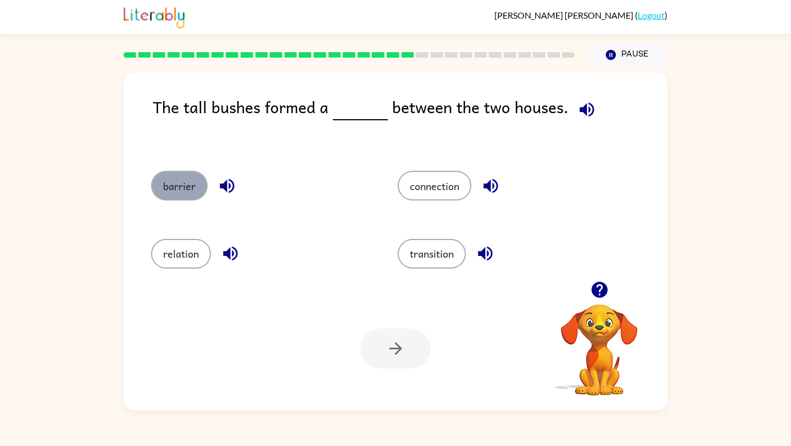
click at [181, 192] on button "barrier" at bounding box center [179, 186] width 57 height 30
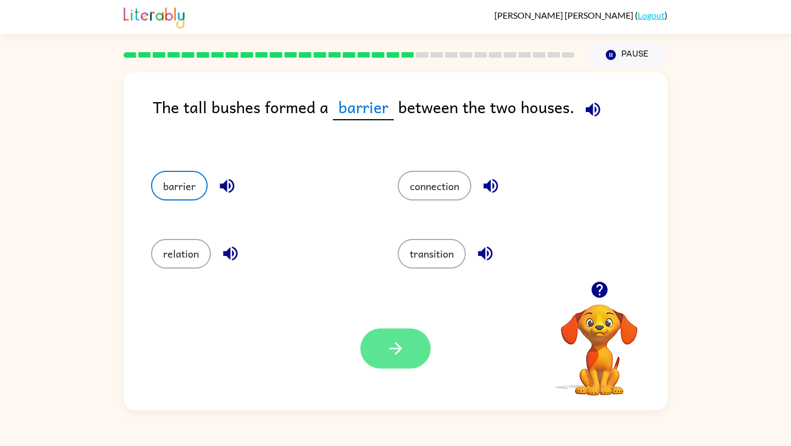
click at [422, 353] on button "button" at bounding box center [395, 348] width 70 height 40
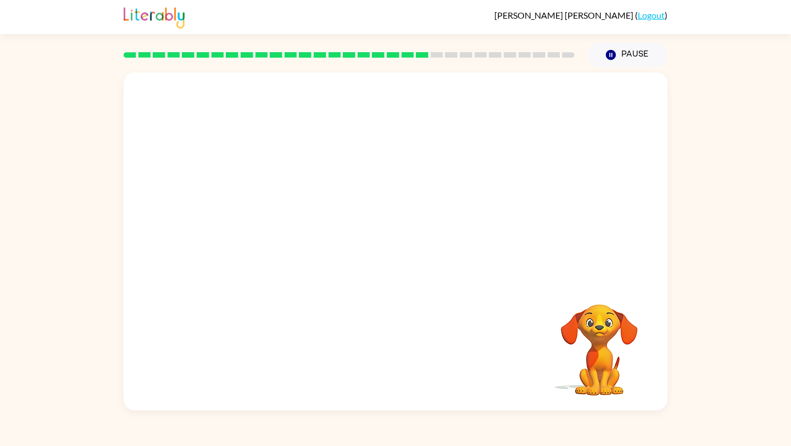
click at [285, 247] on video "Your browser must support playing .mp4 files to use Literably. Please try using…" at bounding box center [396, 177] width 544 height 209
click at [403, 239] on div at bounding box center [395, 247] width 70 height 40
click at [398, 247] on icon "button" at bounding box center [395, 247] width 13 height 13
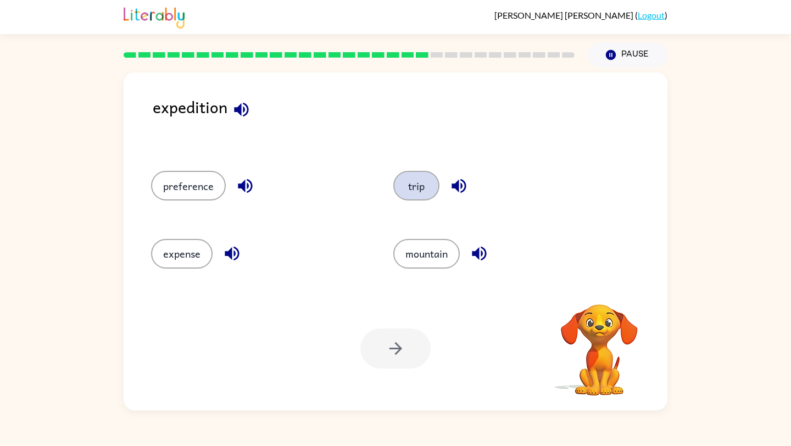
click at [413, 185] on button "trip" at bounding box center [416, 186] width 46 height 30
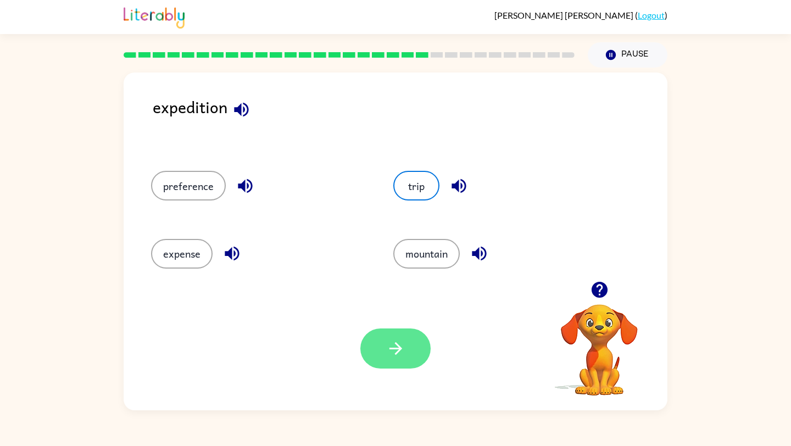
click at [399, 359] on button "button" at bounding box center [395, 348] width 70 height 40
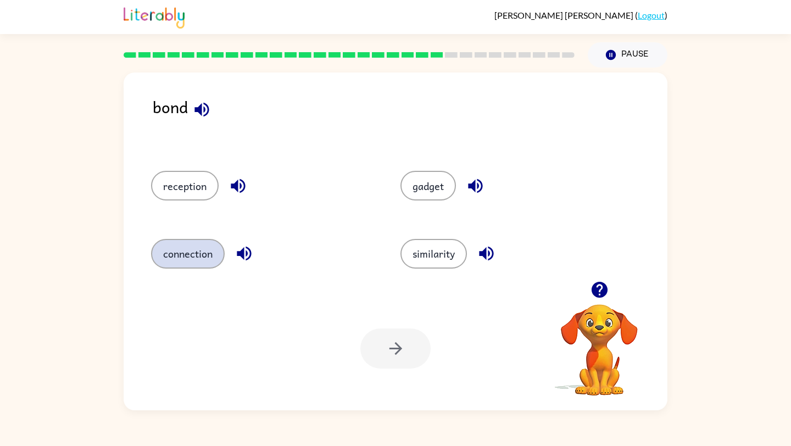
click at [172, 242] on button "connection" at bounding box center [188, 254] width 74 height 30
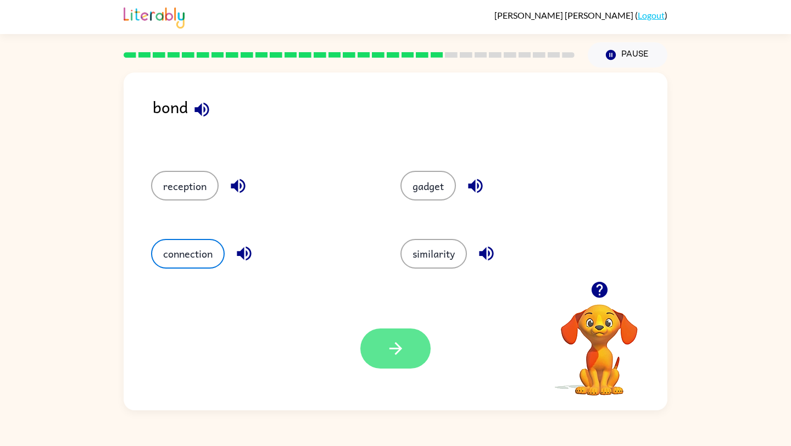
click at [369, 355] on button "button" at bounding box center [395, 348] width 70 height 40
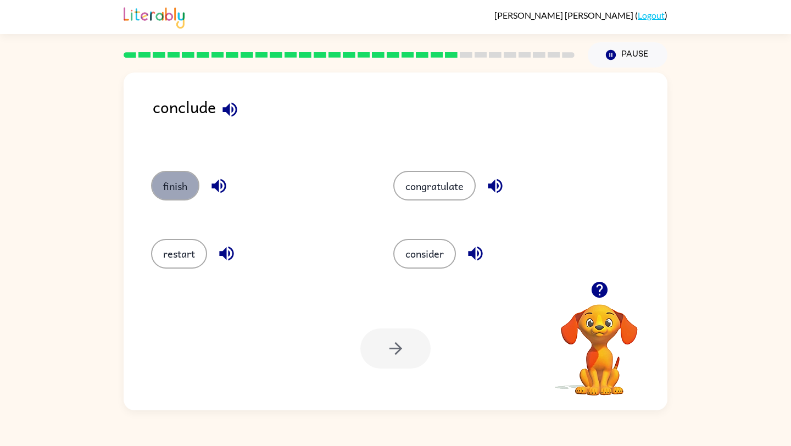
click at [165, 194] on button "finish" at bounding box center [175, 186] width 48 height 30
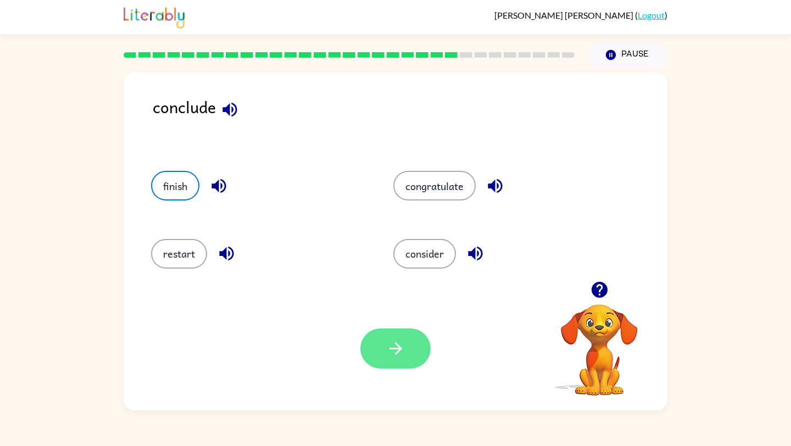
click at [395, 362] on button "button" at bounding box center [395, 348] width 70 height 40
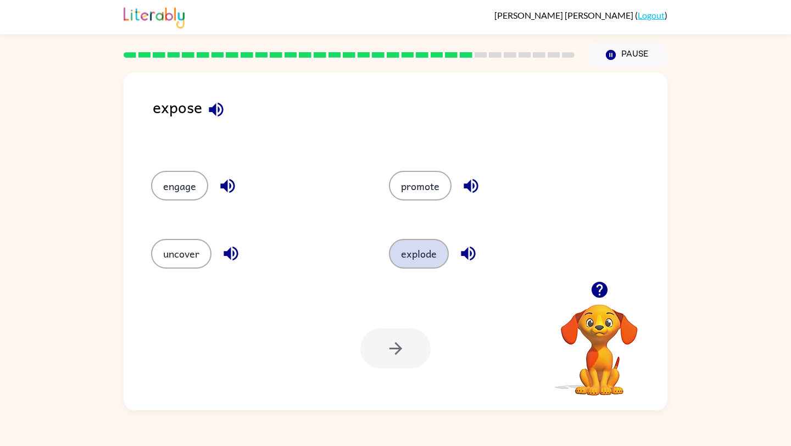
click at [428, 256] on button "explode" at bounding box center [419, 254] width 60 height 30
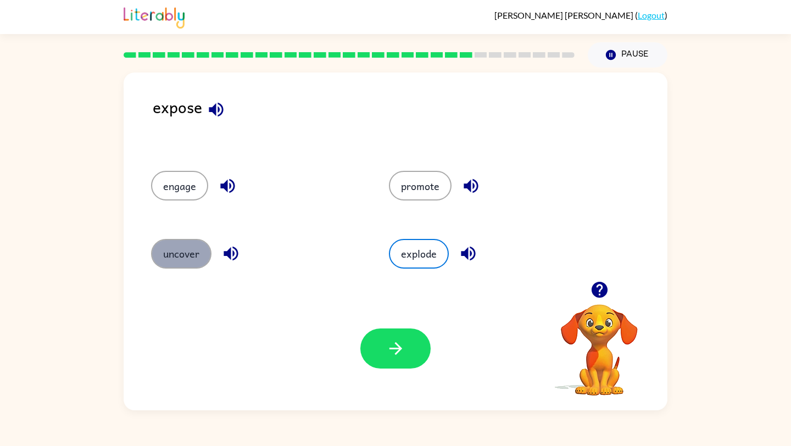
click at [197, 256] on button "uncover" at bounding box center [181, 254] width 60 height 30
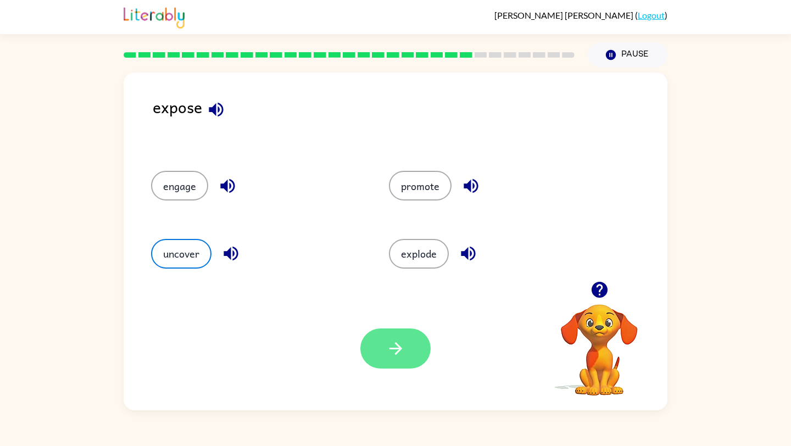
click at [407, 355] on button "button" at bounding box center [395, 348] width 70 height 40
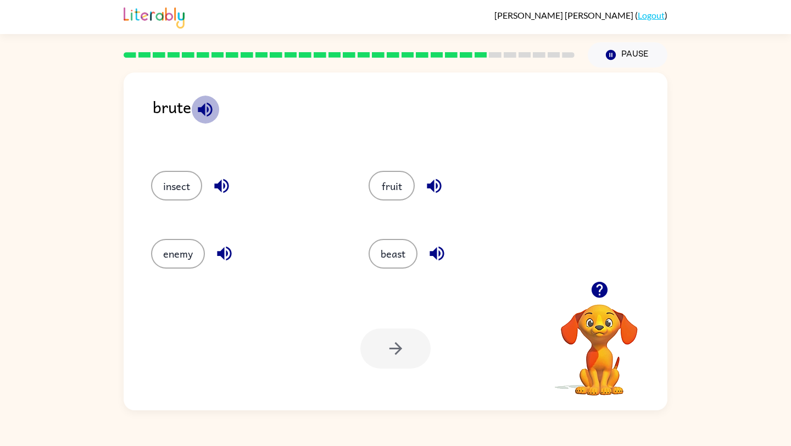
click at [206, 113] on icon "button" at bounding box center [205, 109] width 19 height 19
click at [389, 258] on button "beast" at bounding box center [393, 254] width 49 height 30
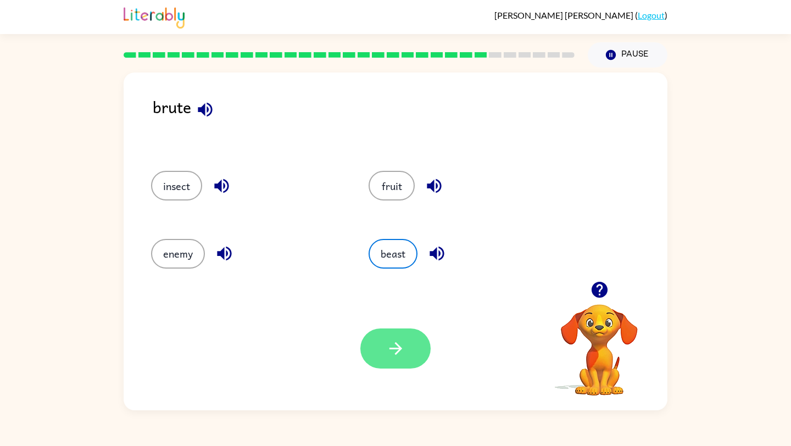
click at [419, 347] on button "button" at bounding box center [395, 348] width 70 height 40
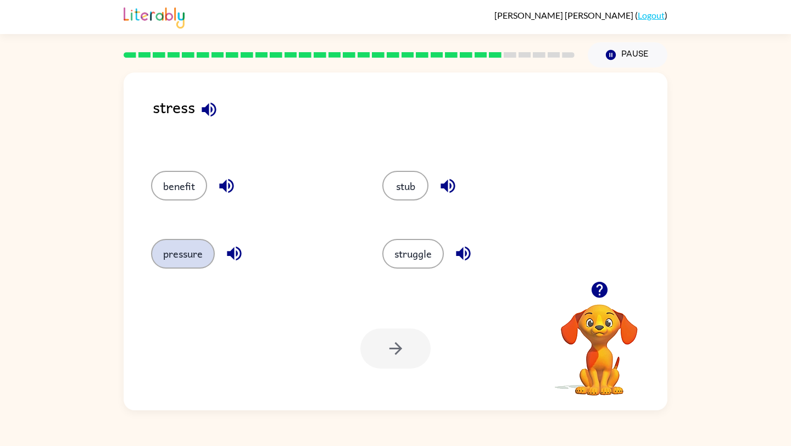
click at [185, 260] on button "pressure" at bounding box center [183, 254] width 64 height 30
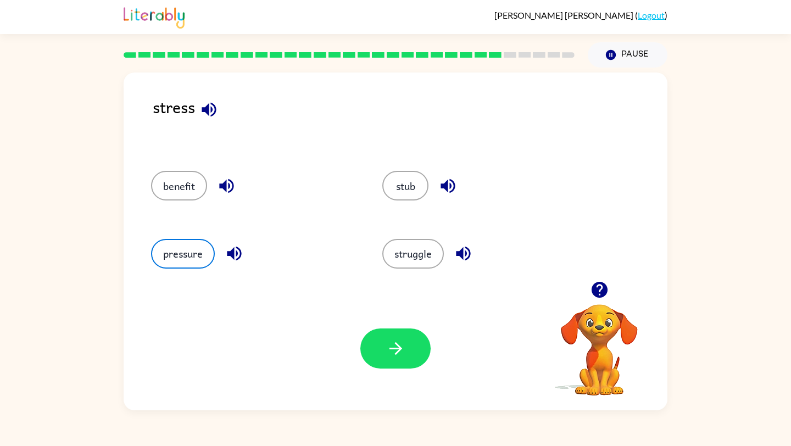
click at [404, 376] on div "Your browser must support playing .mp4 files to use Literably. Please try using…" at bounding box center [396, 349] width 544 height 124
click at [400, 363] on button "button" at bounding box center [395, 348] width 70 height 40
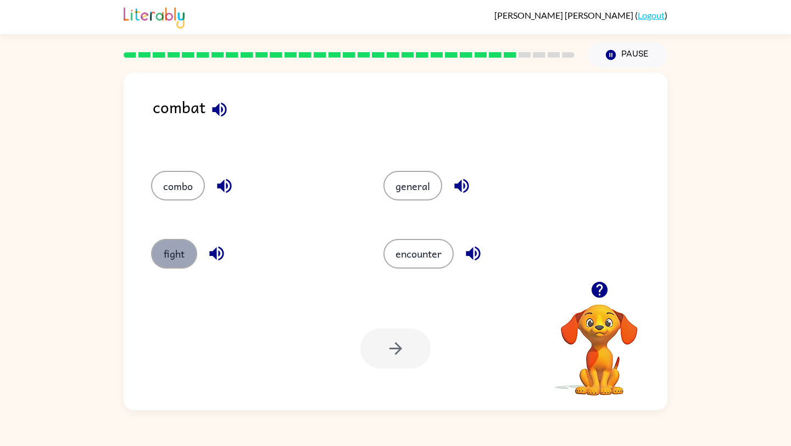
click at [180, 260] on button "fight" at bounding box center [174, 254] width 46 height 30
click at [409, 348] on button "button" at bounding box center [395, 348] width 70 height 40
click at [226, 187] on icon "button" at bounding box center [224, 185] width 19 height 19
click at [220, 254] on icon "button" at bounding box center [219, 253] width 19 height 19
click at [467, 253] on icon "button" at bounding box center [460, 254] width 14 height 14
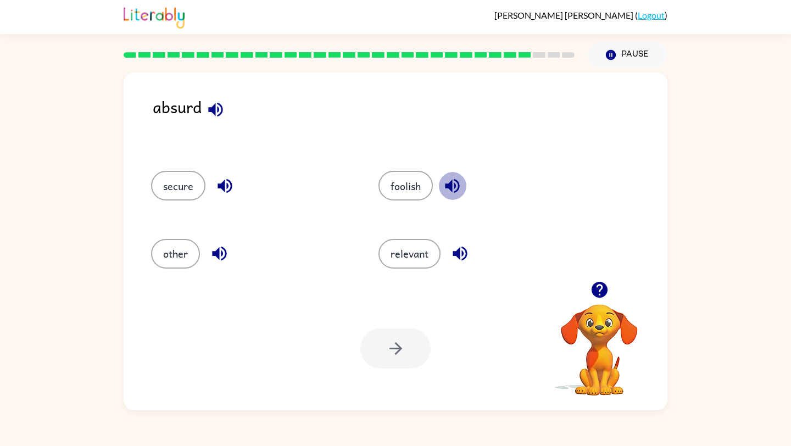
click at [448, 190] on icon "button" at bounding box center [452, 185] width 19 height 19
click at [397, 192] on button "foolish" at bounding box center [405, 186] width 54 height 30
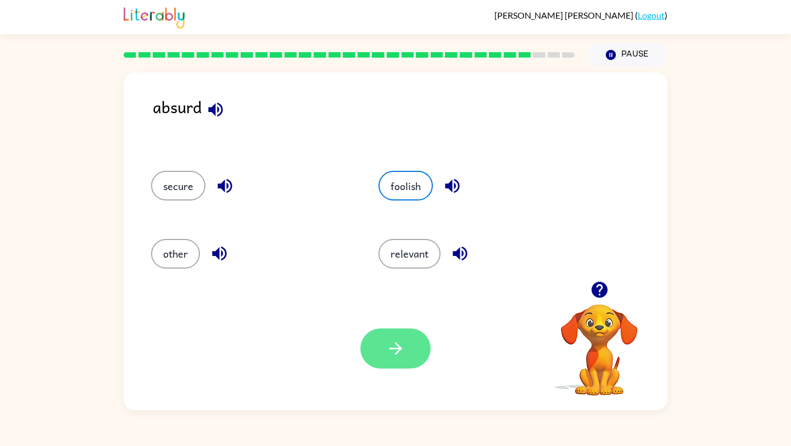
click at [419, 353] on button "button" at bounding box center [395, 348] width 70 height 40
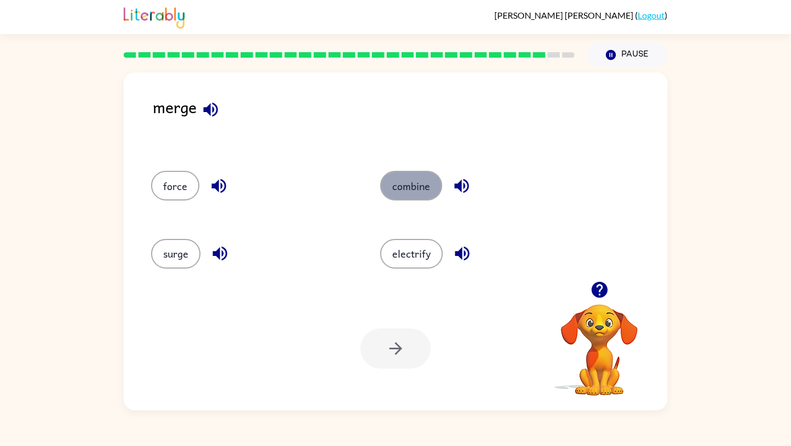
click at [416, 184] on button "combine" at bounding box center [411, 186] width 62 height 30
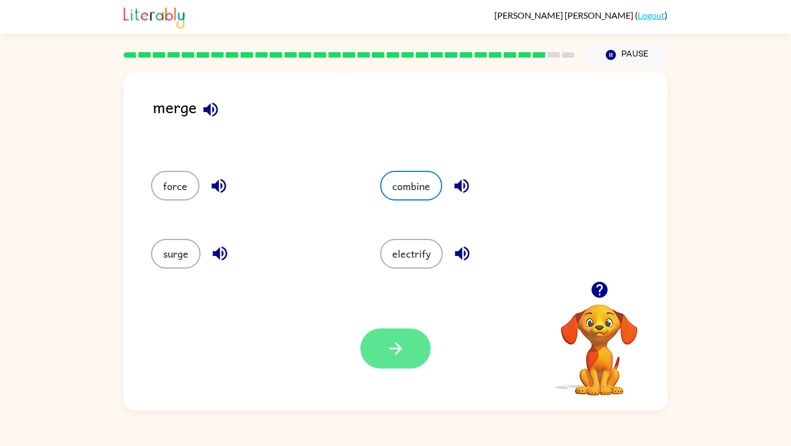
click at [399, 355] on icon "button" at bounding box center [395, 348] width 19 height 19
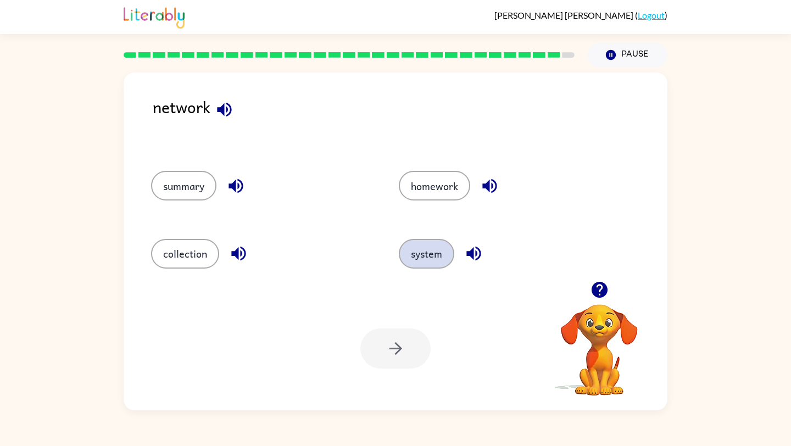
click at [440, 253] on button "system" at bounding box center [426, 254] width 55 height 30
click at [391, 354] on icon "button" at bounding box center [395, 348] width 19 height 19
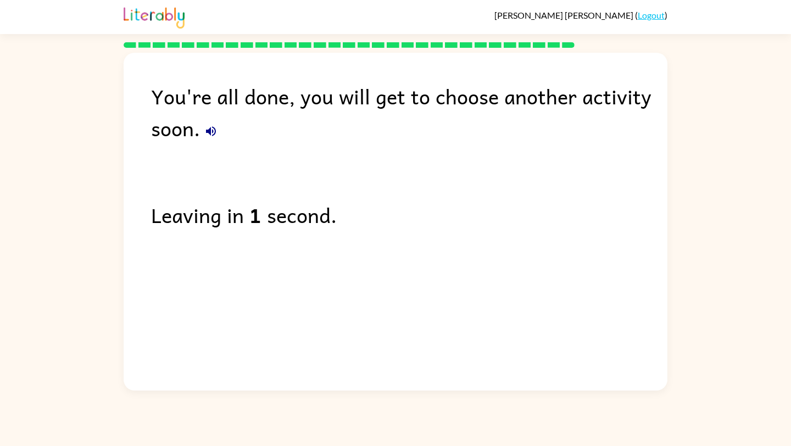
click at [133, 215] on div "You're all done, you will get to choose another activity soon. Leaving in 1 sec…" at bounding box center [396, 219] width 544 height 332
drag, startPoint x: 133, startPoint y: 215, endPoint x: 125, endPoint y: 229, distance: 16.0
click at [126, 227] on div "You're all done, you will get to choose another activity soon. Leaving in 1 sec…" at bounding box center [396, 219] width 544 height 332
click at [125, 229] on div "You're all done, you will get to choose another activity soon. Leaving in 0 sec…" at bounding box center [396, 219] width 544 height 332
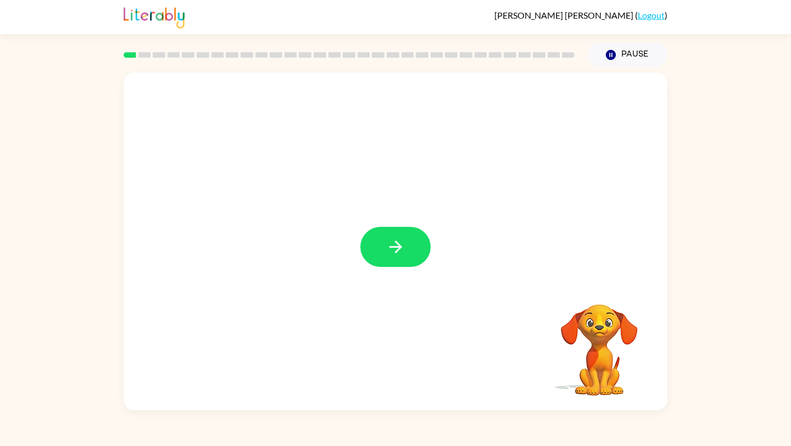
click at [395, 249] on icon "button" at bounding box center [395, 246] width 19 height 19
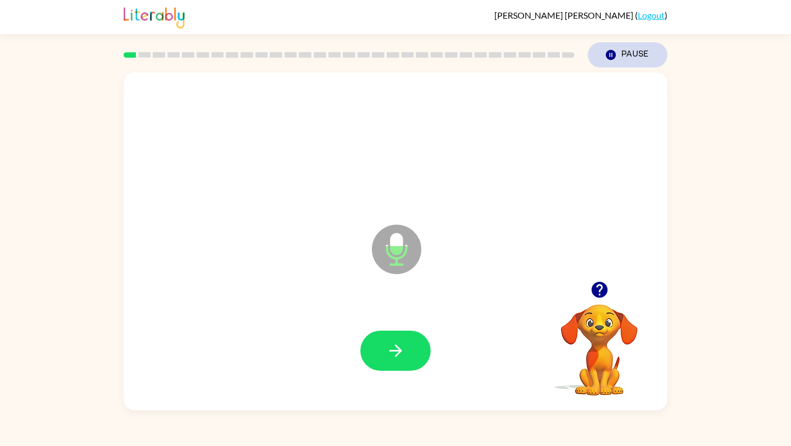
click at [640, 52] on button "Pause Pause" at bounding box center [628, 54] width 80 height 25
